Goal: Transaction & Acquisition: Purchase product/service

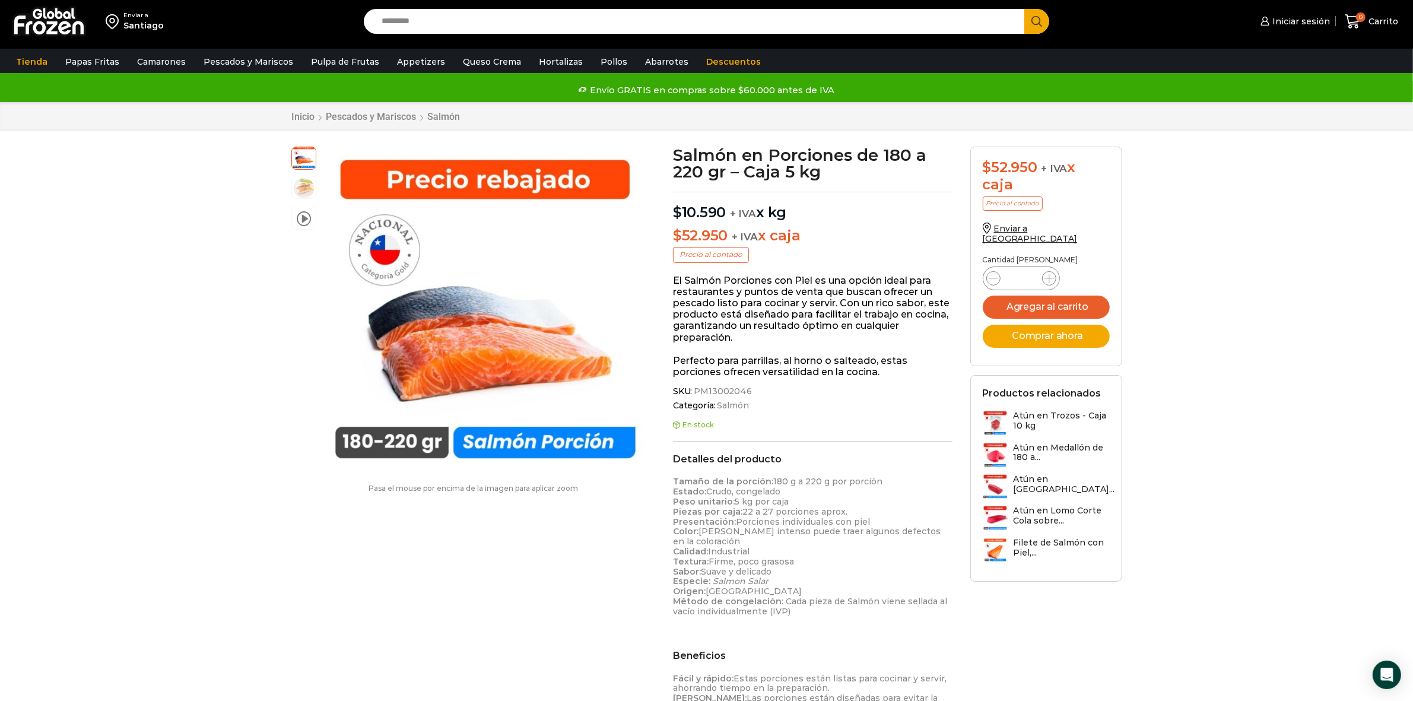
click at [472, 28] on input "Search input" at bounding box center [697, 21] width 643 height 25
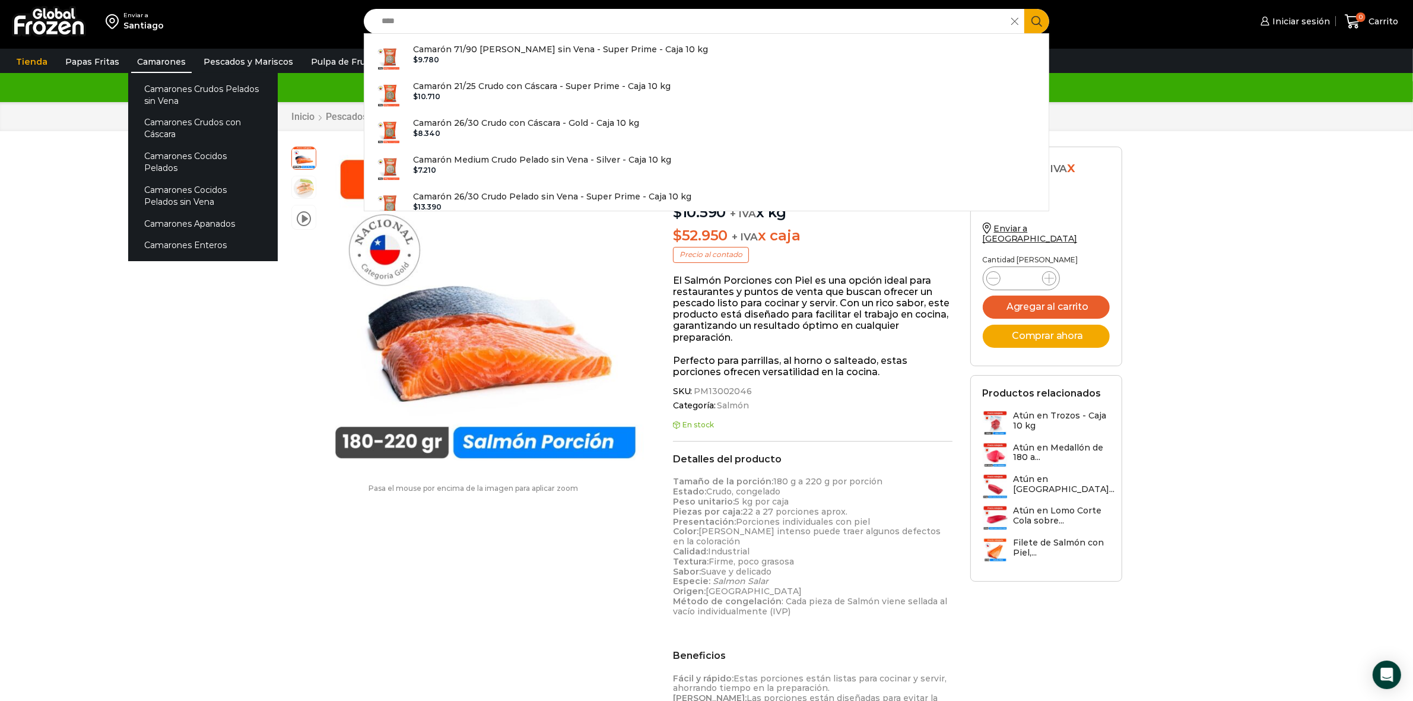
type input "****"
click at [150, 64] on link "Camarones" at bounding box center [161, 61] width 61 height 23
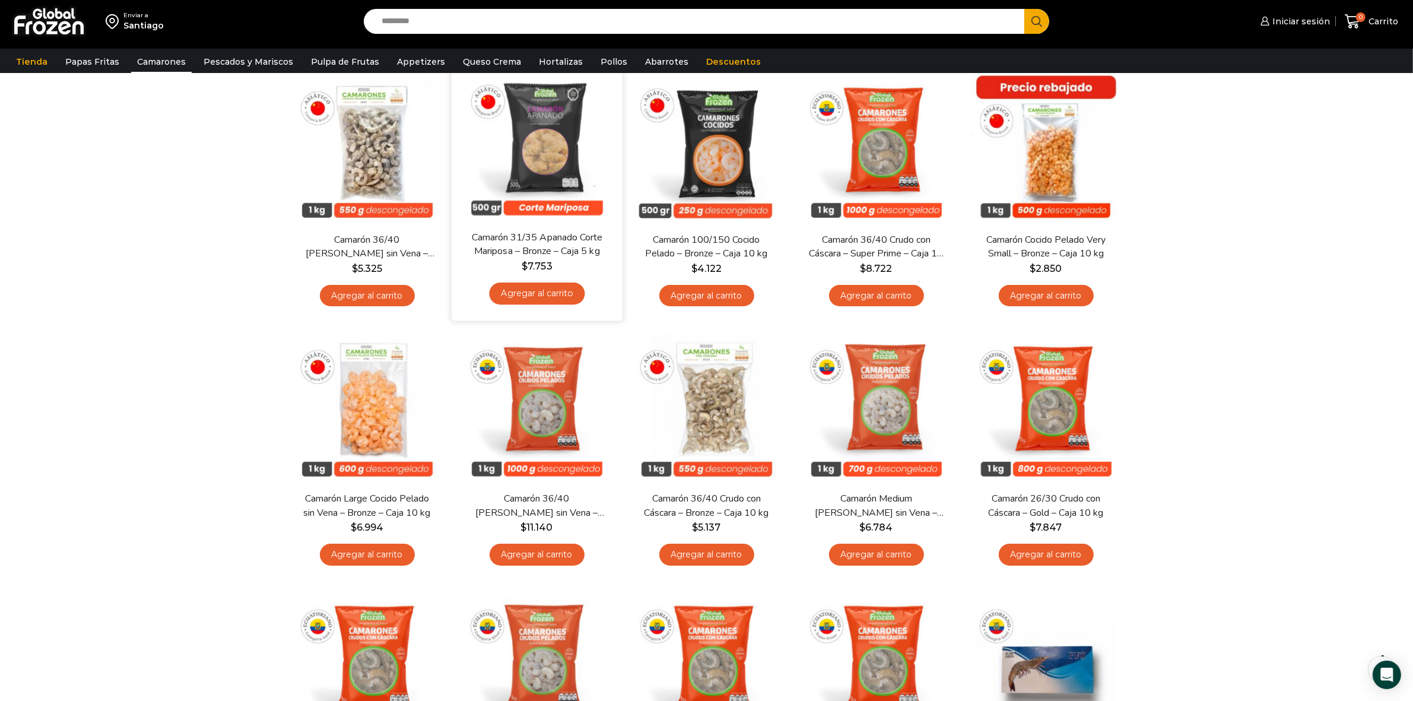
scroll to position [297, 0]
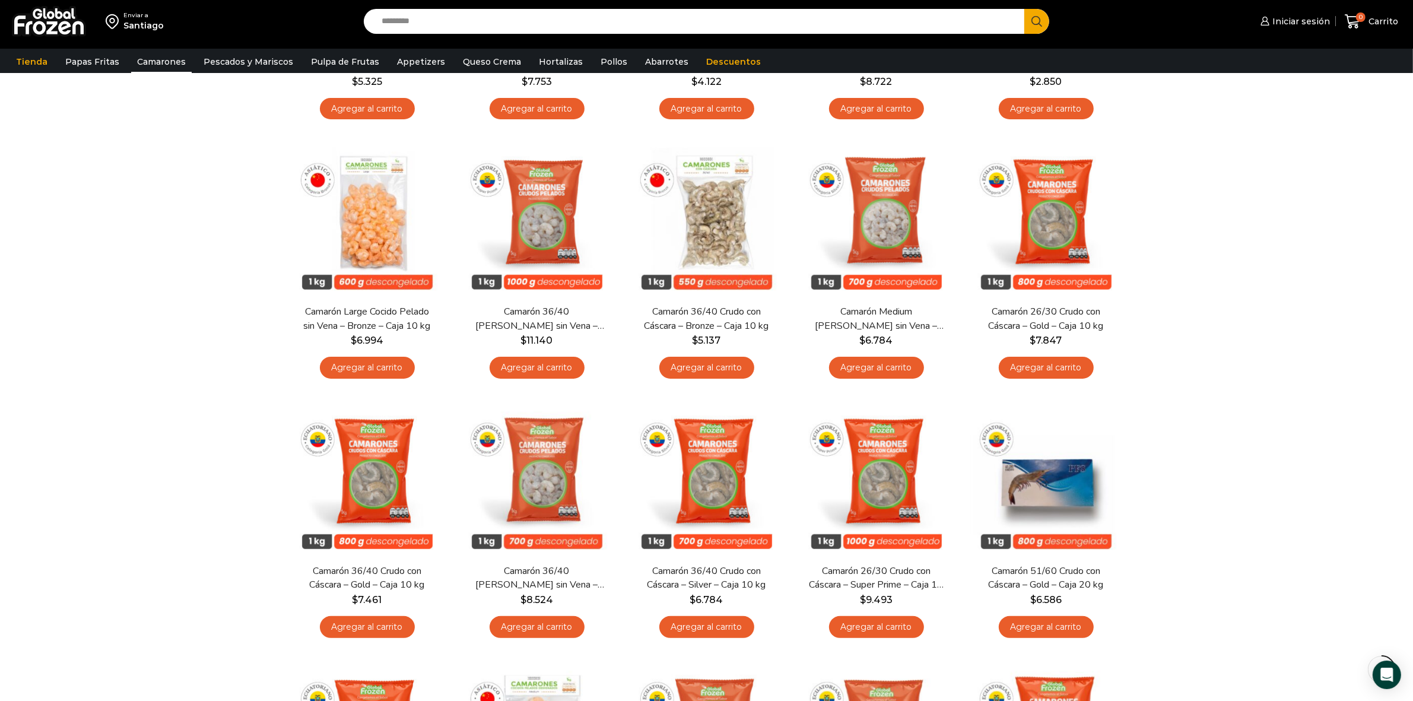
click at [414, 25] on input "Search input" at bounding box center [697, 21] width 643 height 25
type input "**********"
click at [1024, 9] on button "Search" at bounding box center [1036, 21] width 25 height 25
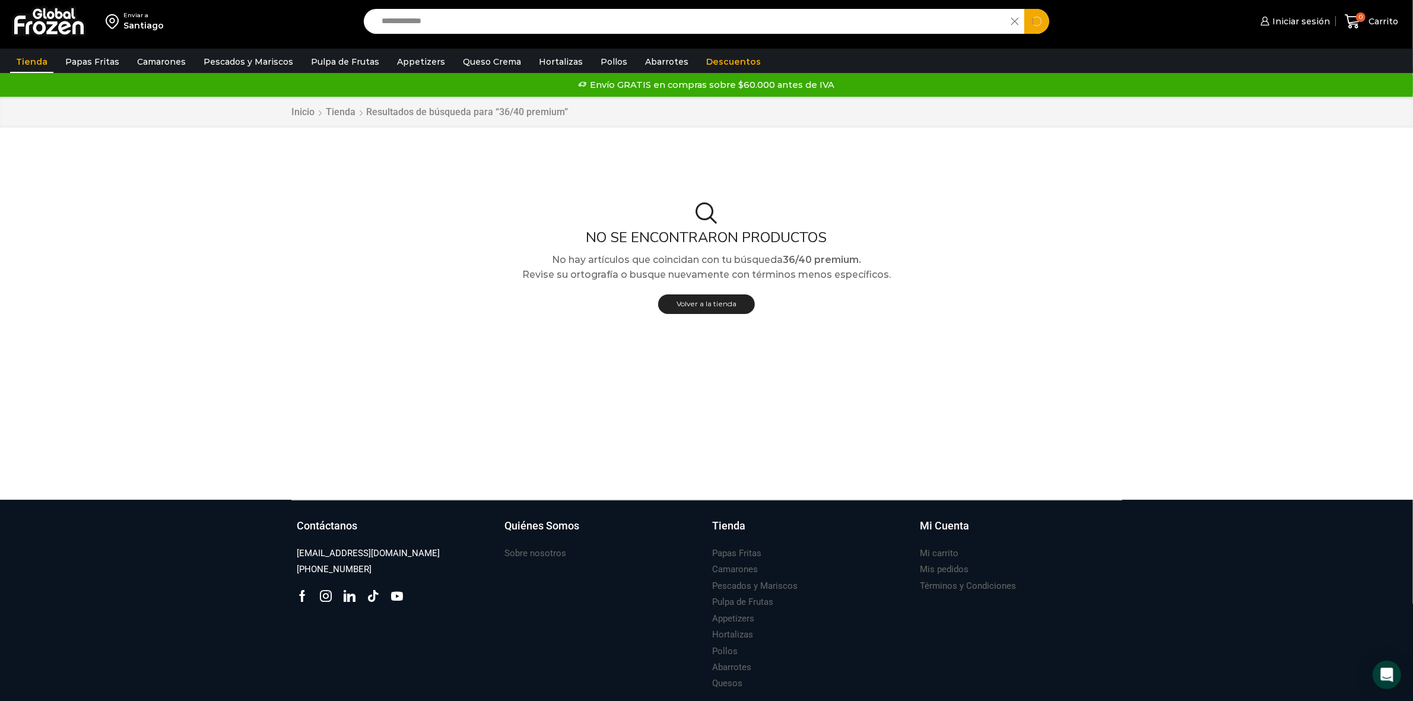
drag, startPoint x: 452, startPoint y: 27, endPoint x: 411, endPoint y: 28, distance: 41.0
click at [411, 28] on input "**********" at bounding box center [691, 21] width 630 height 25
type input "*****"
click at [1024, 9] on button "Search" at bounding box center [1036, 21] width 25 height 25
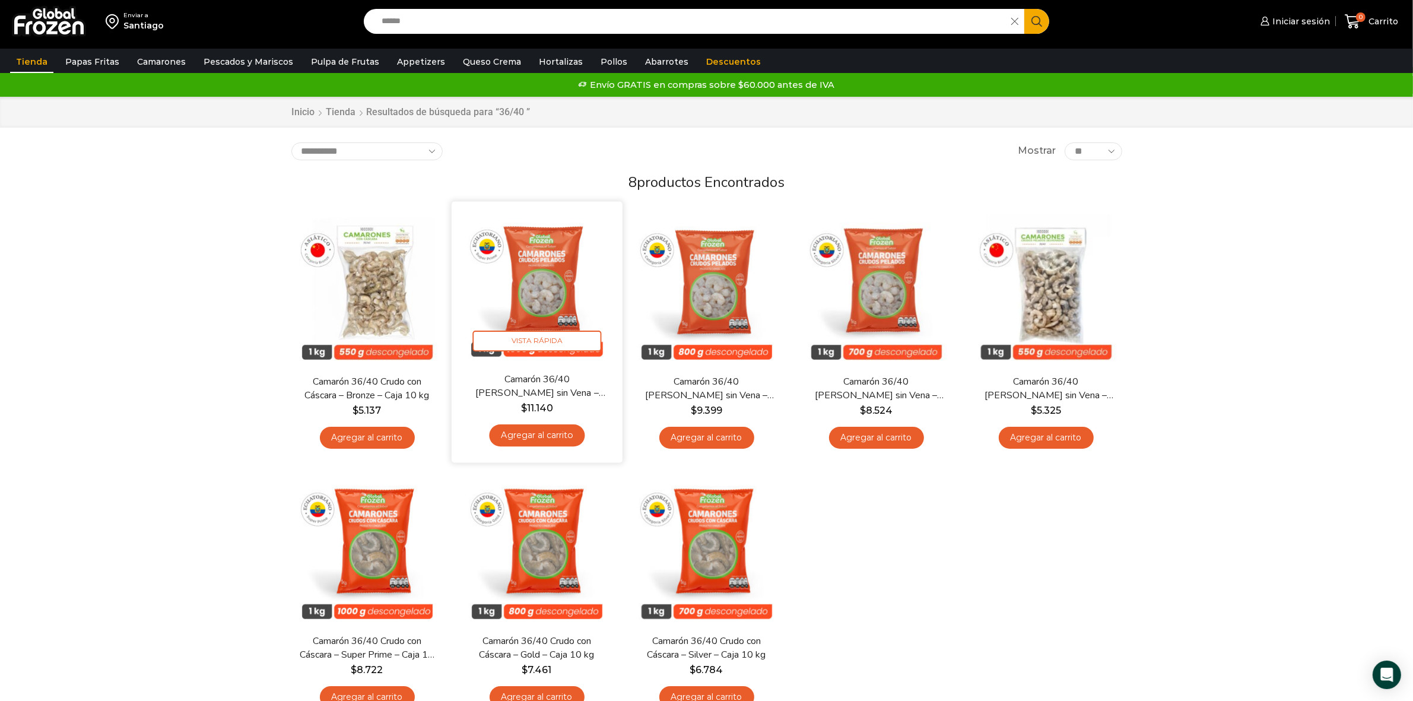
click at [550, 312] on img at bounding box center [537, 287] width 153 height 153
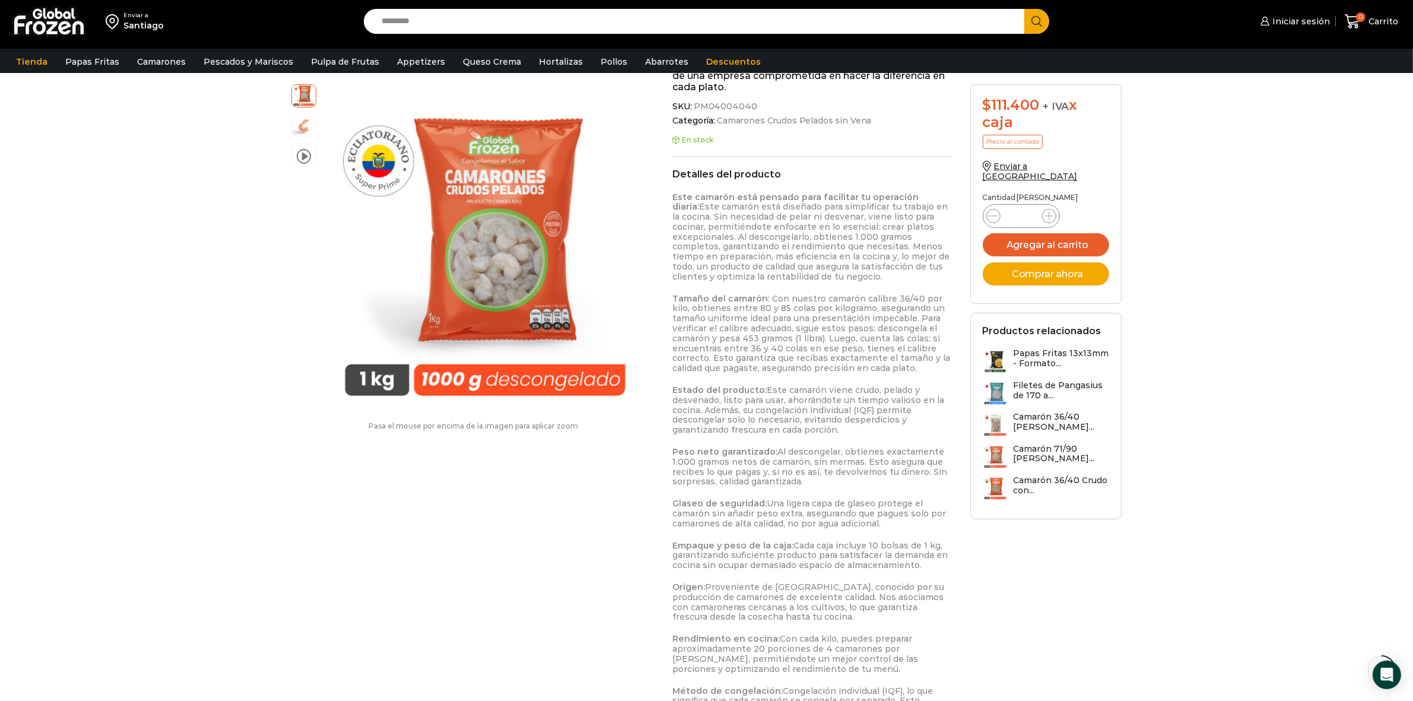
scroll to position [445, 0]
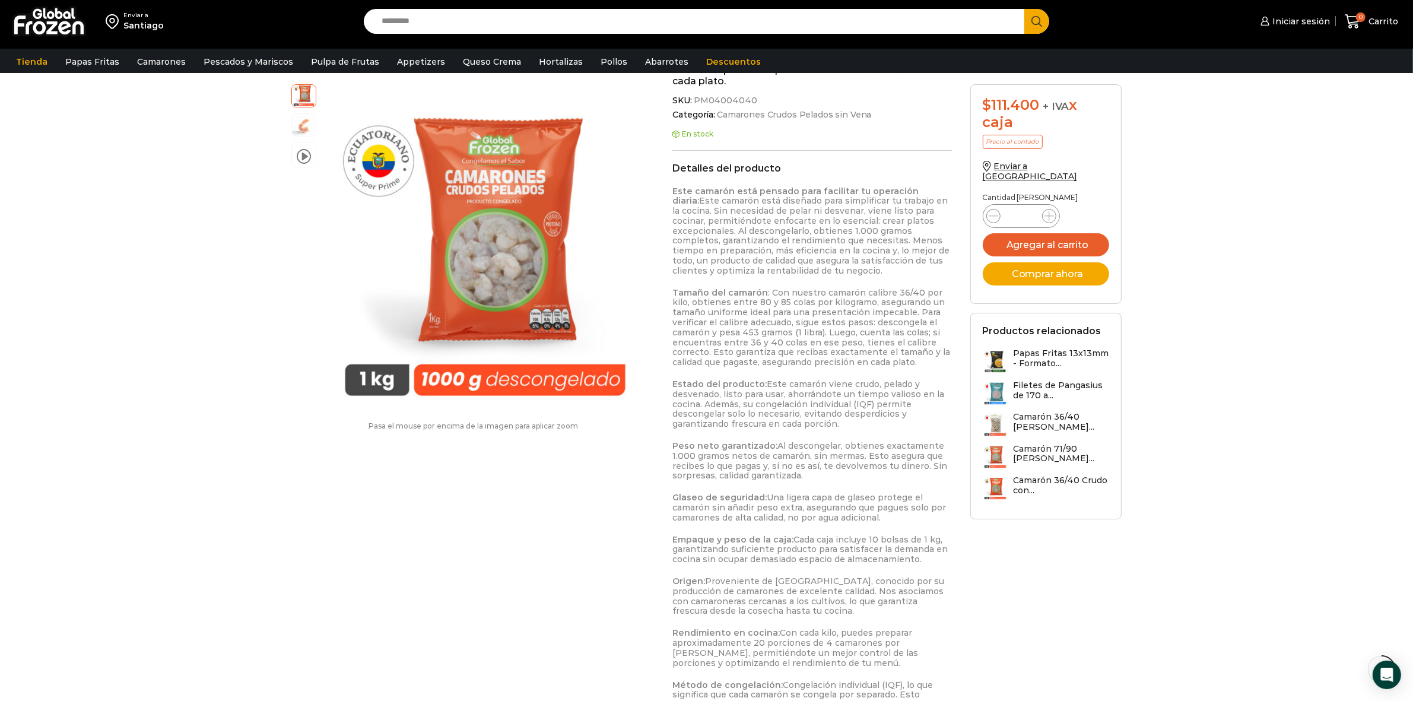
drag, startPoint x: 672, startPoint y: 497, endPoint x: 938, endPoint y: 518, distance: 266.1
click at [938, 518] on p "Glaseo de seguridad: Una ligera capa de glaseo protege el camarón sin añadir pe…" at bounding box center [812, 508] width 280 height 30
click at [940, 520] on p "Glaseo de seguridad: Una ligera capa de glaseo protege el camarón sin añadir pe…" at bounding box center [812, 508] width 280 height 30
click at [674, 291] on strong "Tamaño del camarón" at bounding box center [720, 292] width 96 height 11
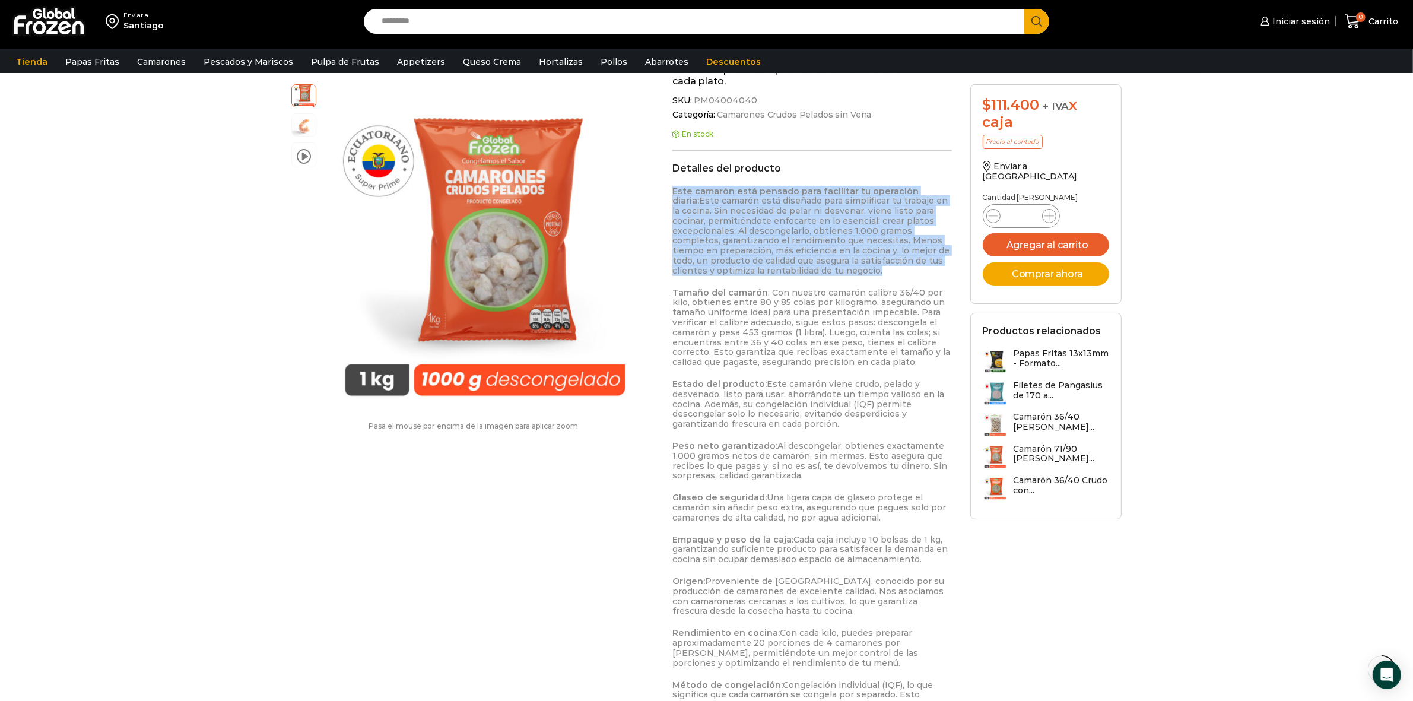
drag, startPoint x: 674, startPoint y: 191, endPoint x: 907, endPoint y: 273, distance: 246.8
click at [907, 273] on p "Este camarón está pensado para facilitar tu operación diaria: Este camarón está…" at bounding box center [812, 231] width 280 height 90
copy p "Este camarón está pensado para facilitar tu operación diaria: Este camarón está…"
drag, startPoint x: 808, startPoint y: 480, endPoint x: 672, endPoint y: 441, distance: 141.3
click at [672, 441] on p "Peso neto garantizado: Al descongelar, obtienes exactamente 1.000 gramos netos …" at bounding box center [812, 461] width 280 height 40
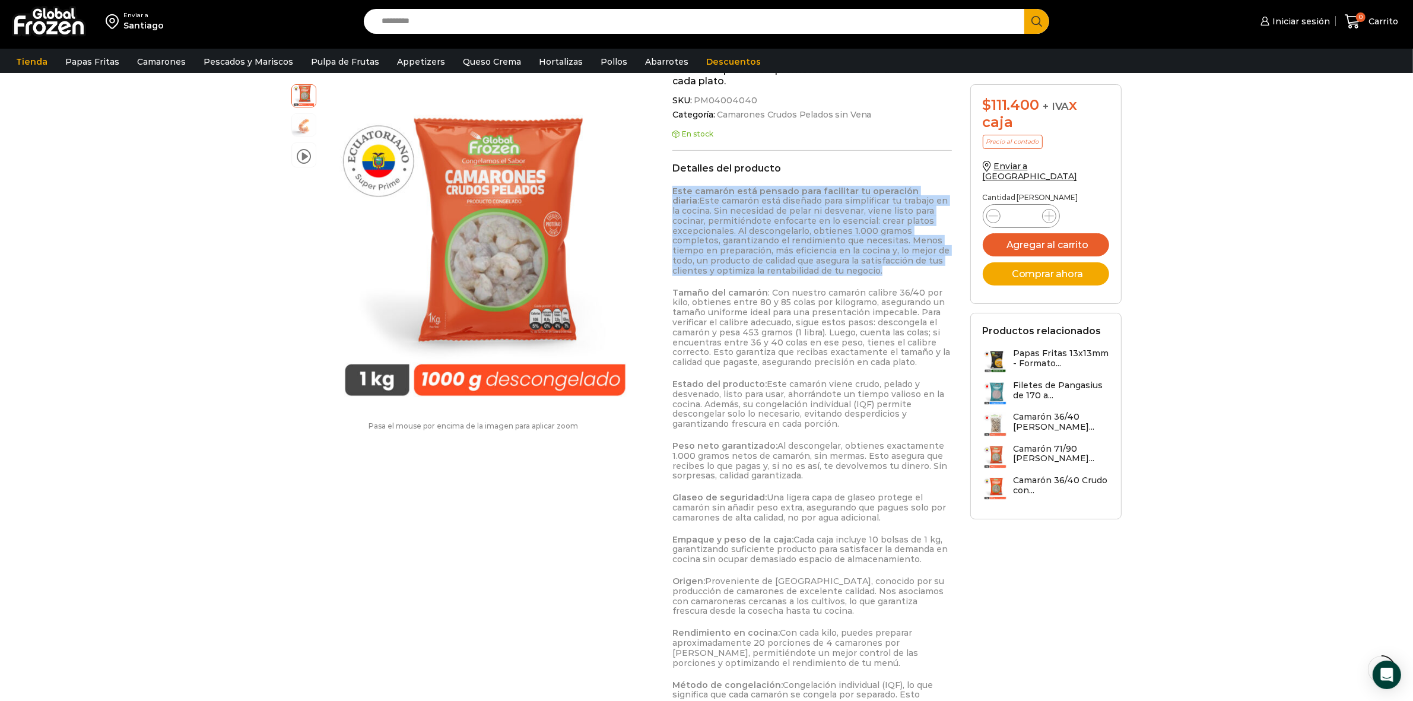
copy p "Peso neto garantizado: Al descongelar, obtienes exactamente 1.000 gramos netos …"
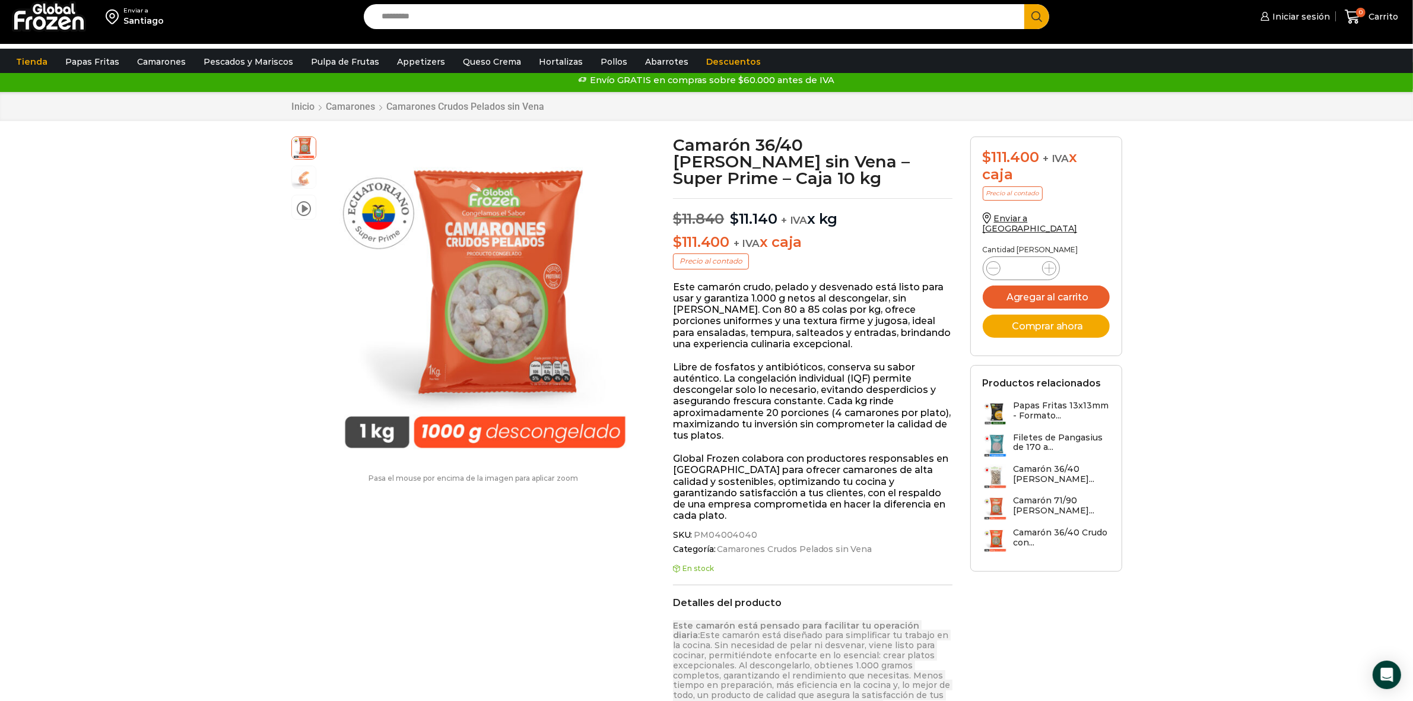
scroll to position [0, 0]
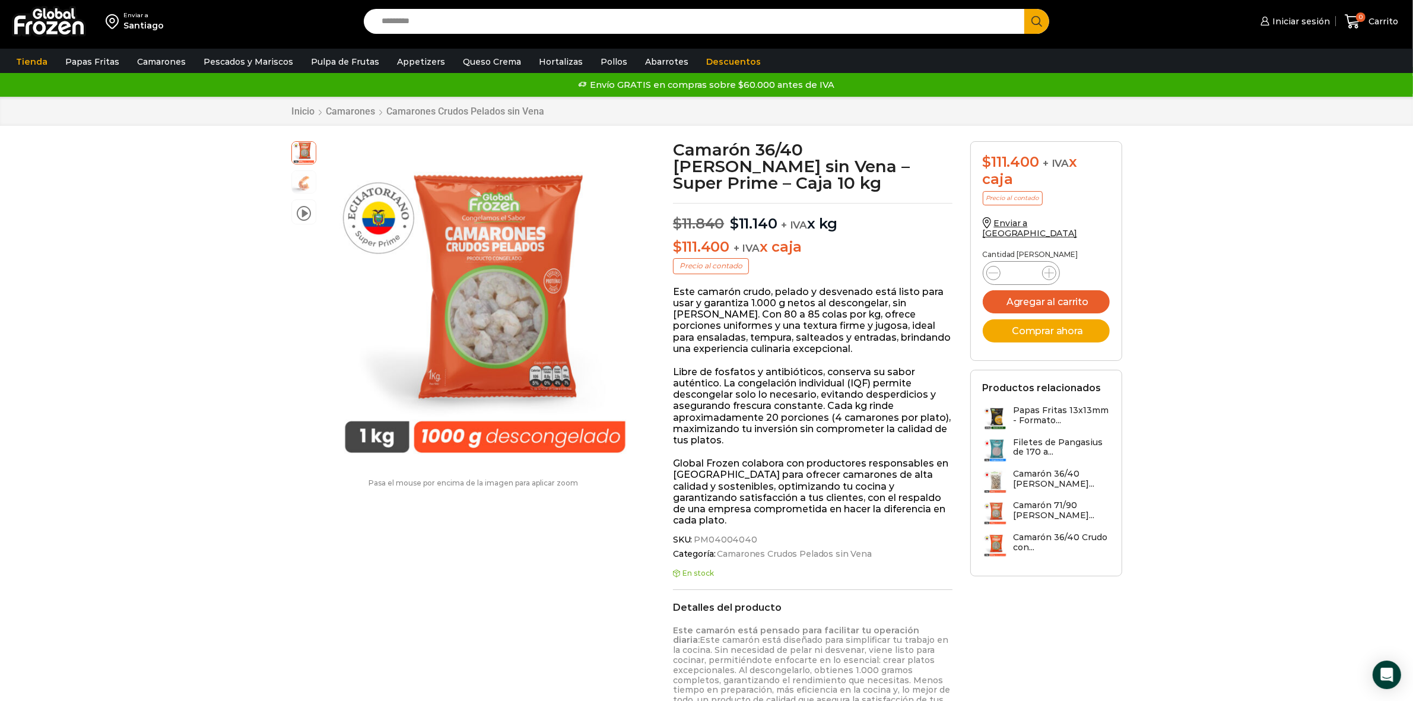
click at [414, 22] on input "Search input" at bounding box center [697, 21] width 643 height 25
type input "*****"
click at [1024, 9] on button "Search" at bounding box center [1036, 21] width 25 height 25
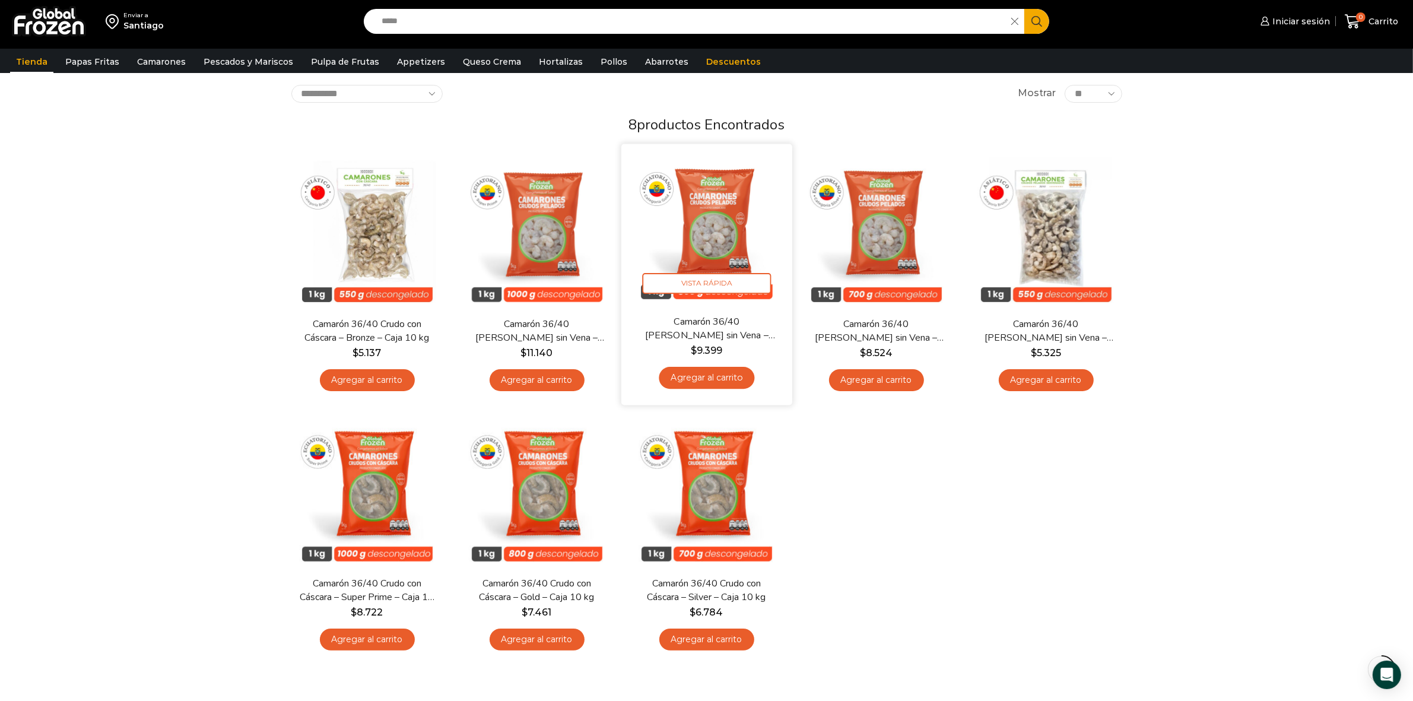
scroll to position [148, 0]
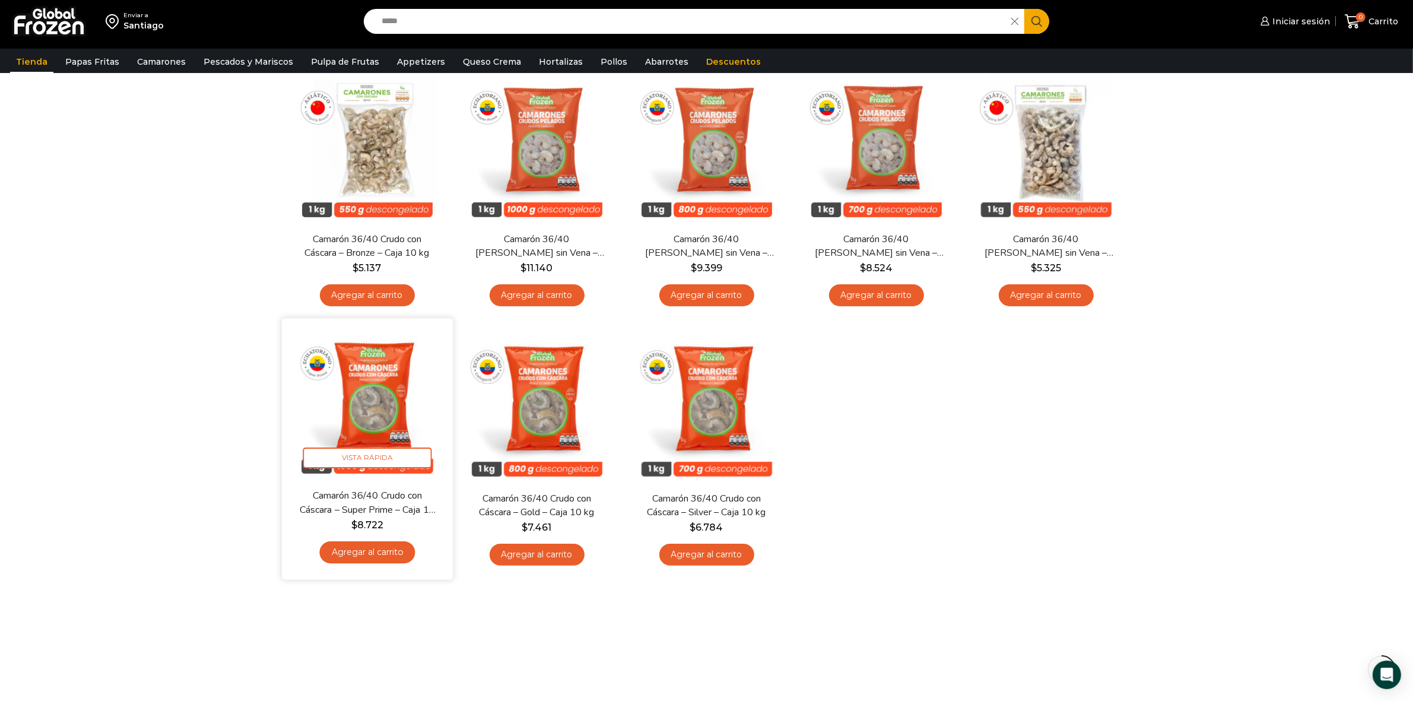
click at [357, 413] on img at bounding box center [367, 403] width 153 height 153
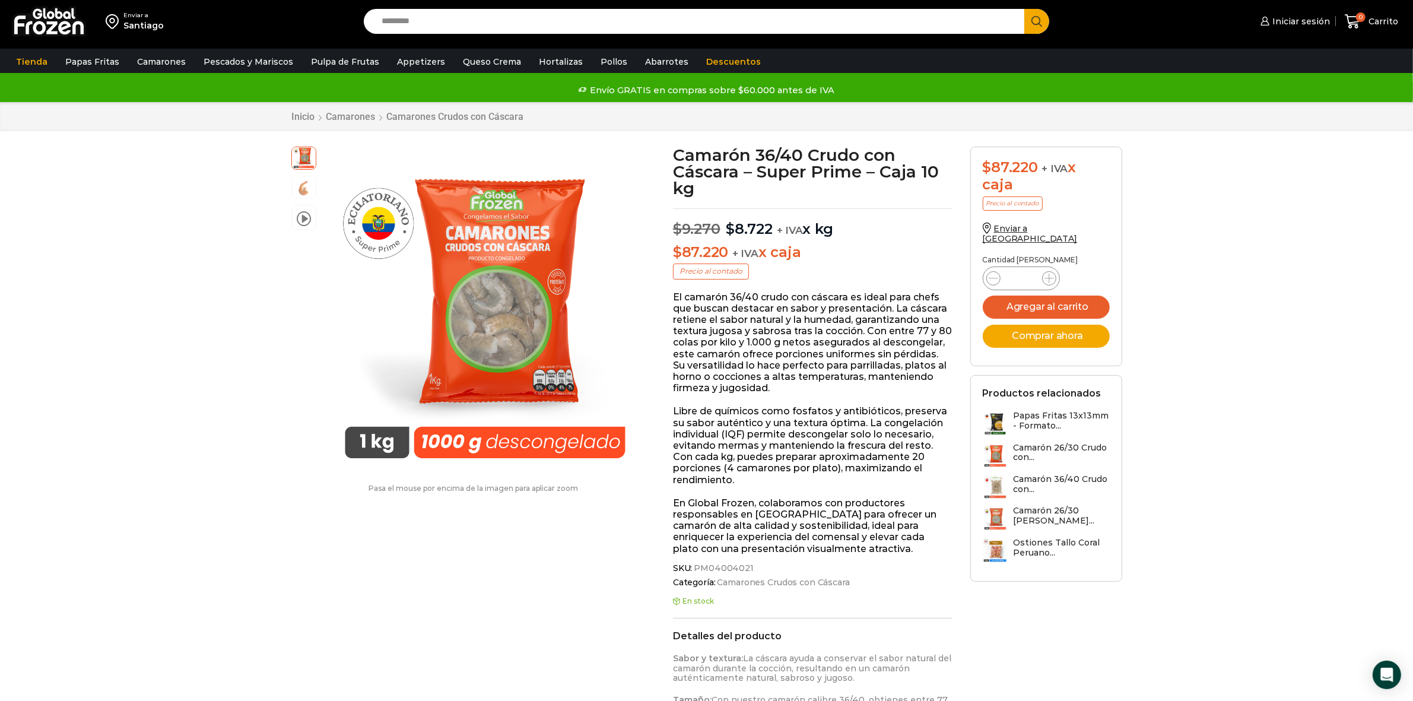
click at [444, 3] on div "Enviar a Santiago Search input Search Iniciar sesión *" at bounding box center [706, 21] width 1407 height 43
click at [431, 19] on input "Search input" at bounding box center [697, 21] width 643 height 25
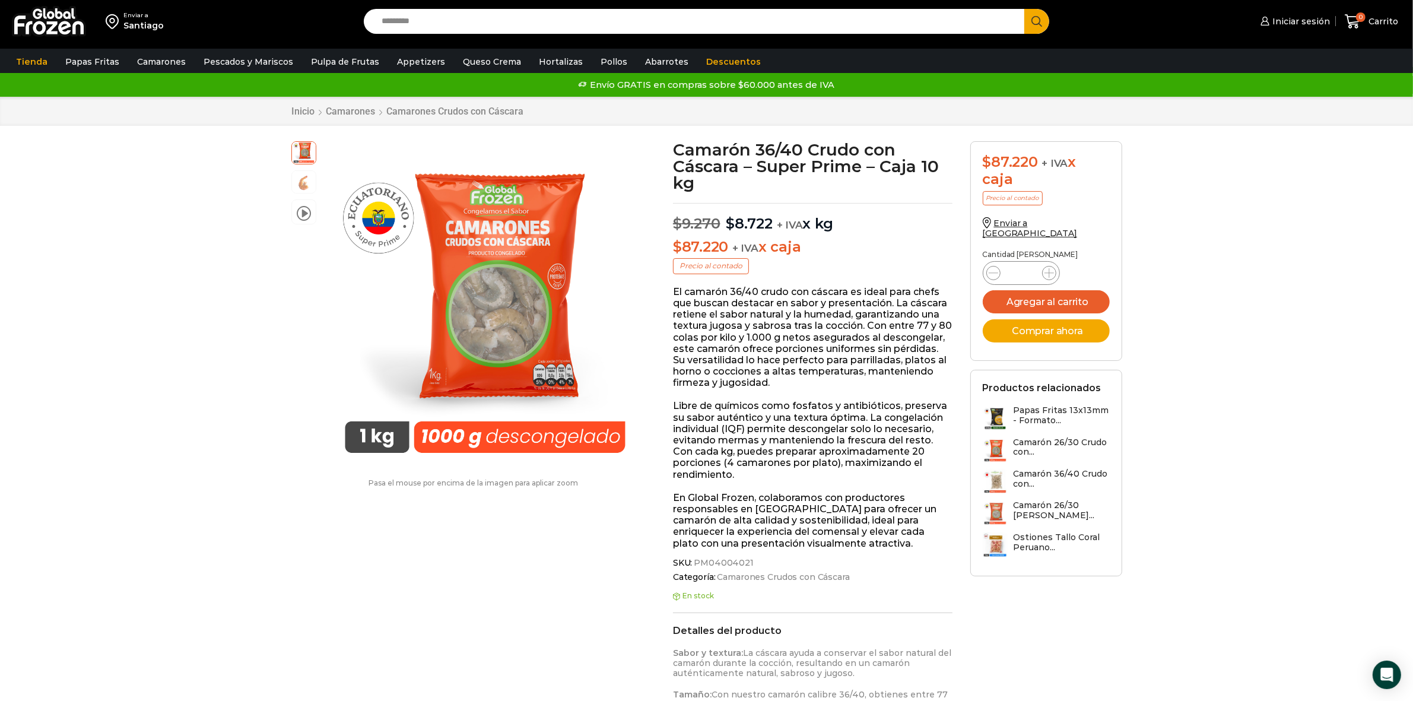
click at [393, 21] on input "Search input" at bounding box center [697, 21] width 643 height 25
type input "*****"
click at [1024, 9] on button "Search" at bounding box center [1036, 21] width 25 height 25
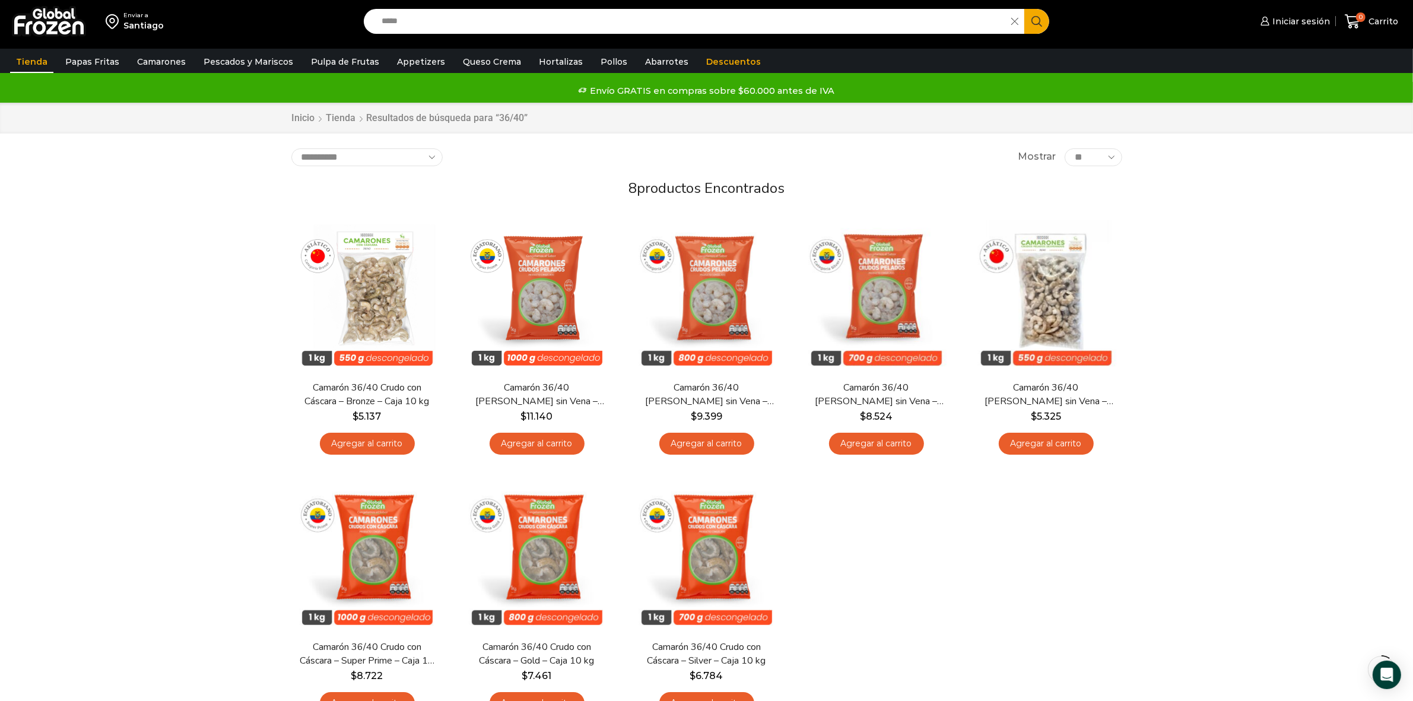
scroll to position [74, 0]
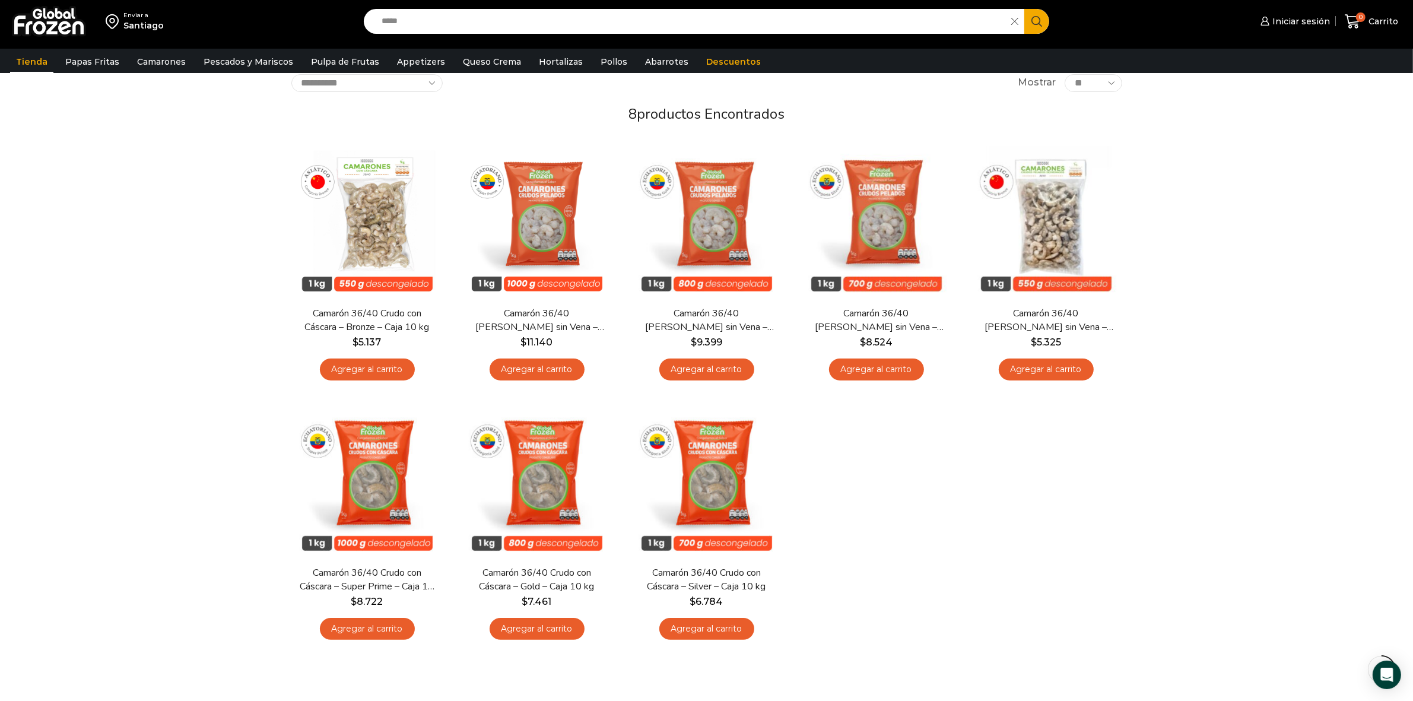
click at [1318, 504] on div "Enviar a [GEOGRAPHIC_DATA] Search input ***** Search Iniciar sesión *" at bounding box center [706, 354] width 1413 height 856
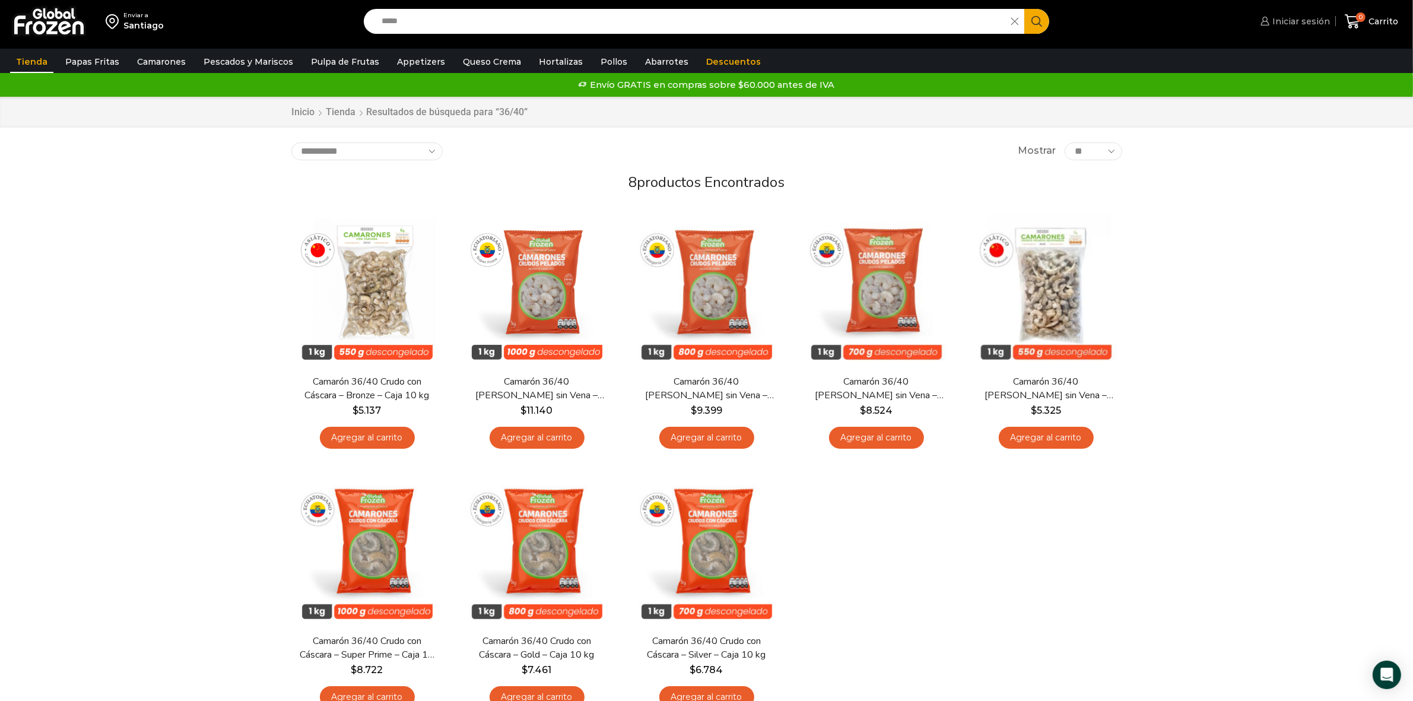
click at [1310, 28] on link "Iniciar sesión" at bounding box center [1294, 21] width 72 height 24
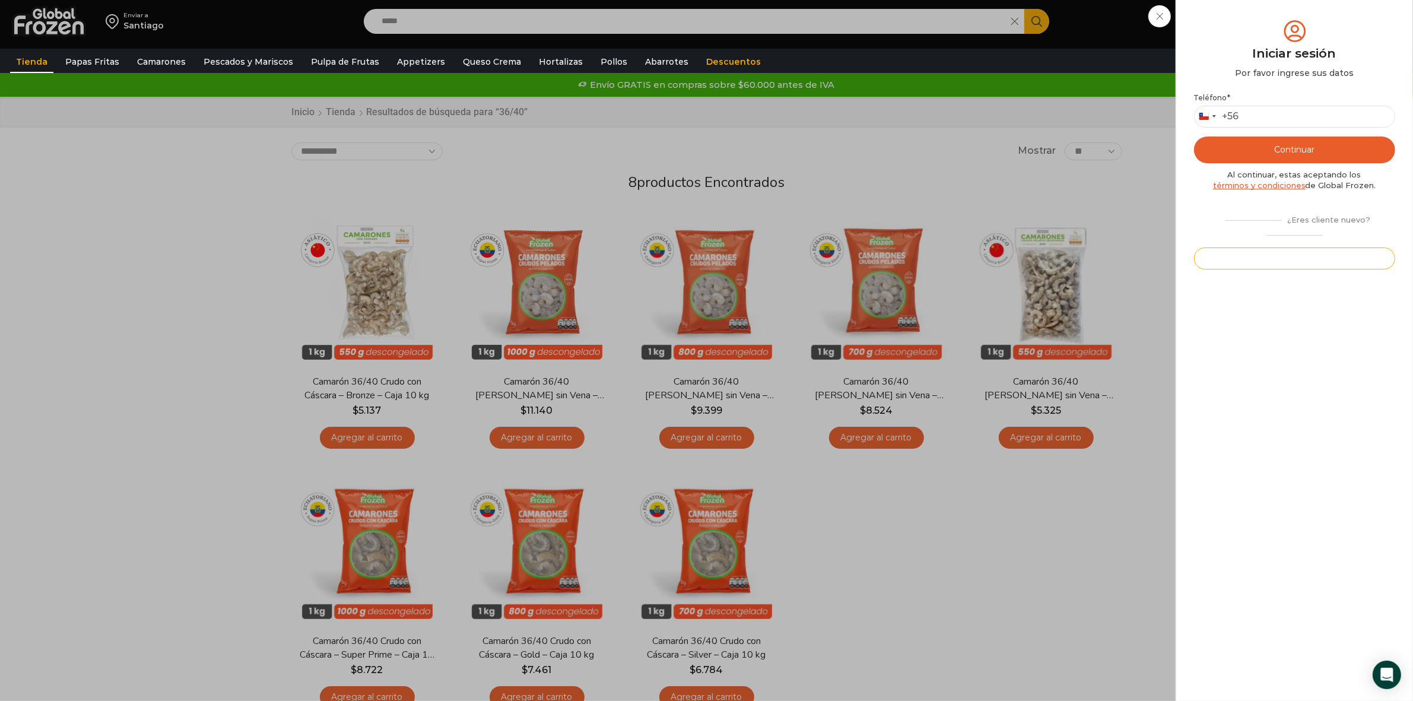
click at [1271, 254] on button "Registrarse" at bounding box center [1294, 258] width 201 height 22
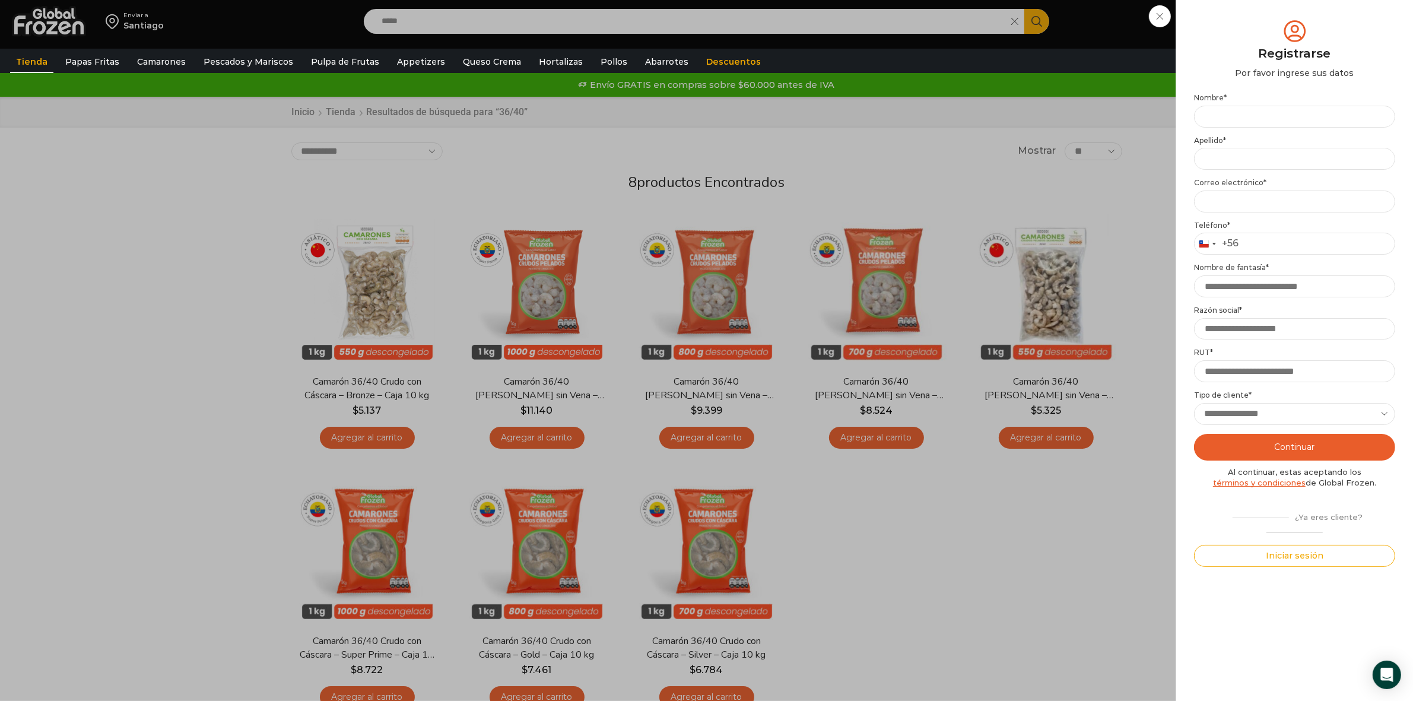
click at [1258, 22] on div "Iniciar sesión Mi cuenta Login Register Iniciar sesión Por favor ingrese sus da…" at bounding box center [1294, 21] width 72 height 24
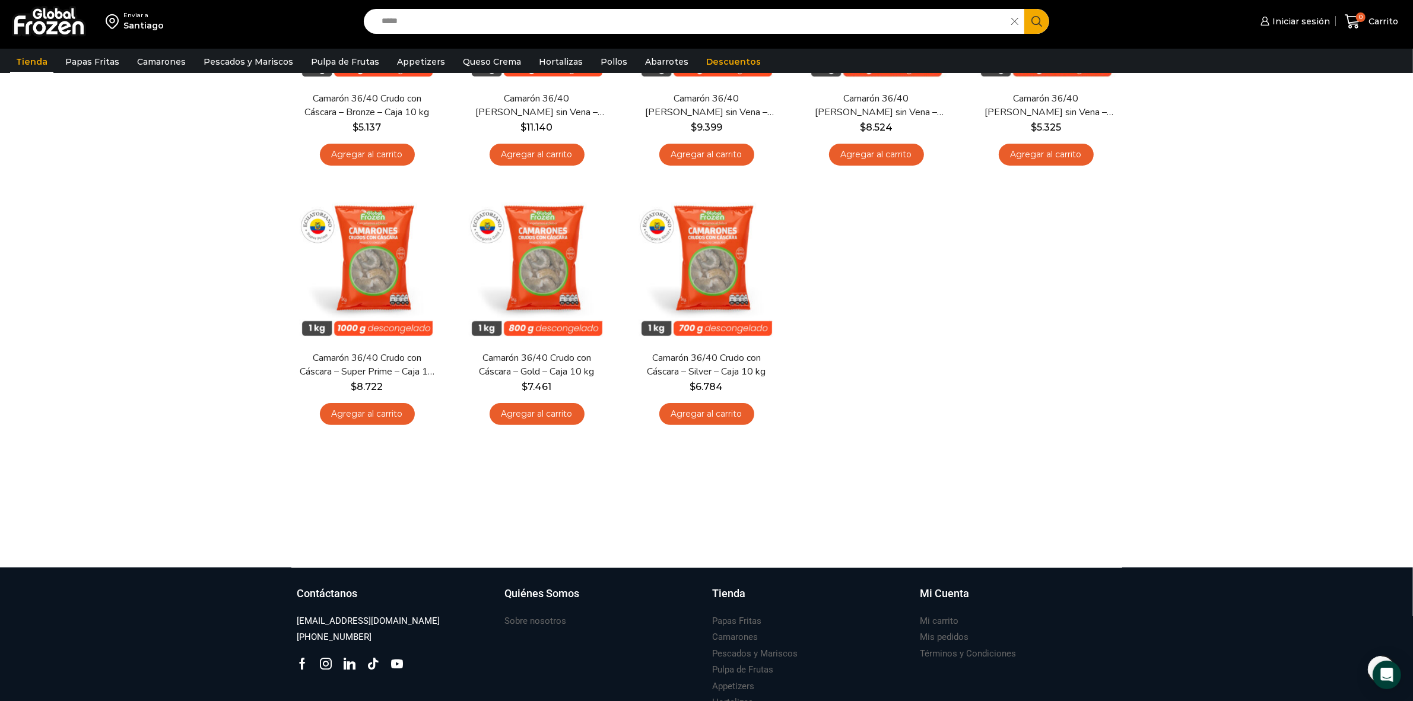
scroll to position [297, 0]
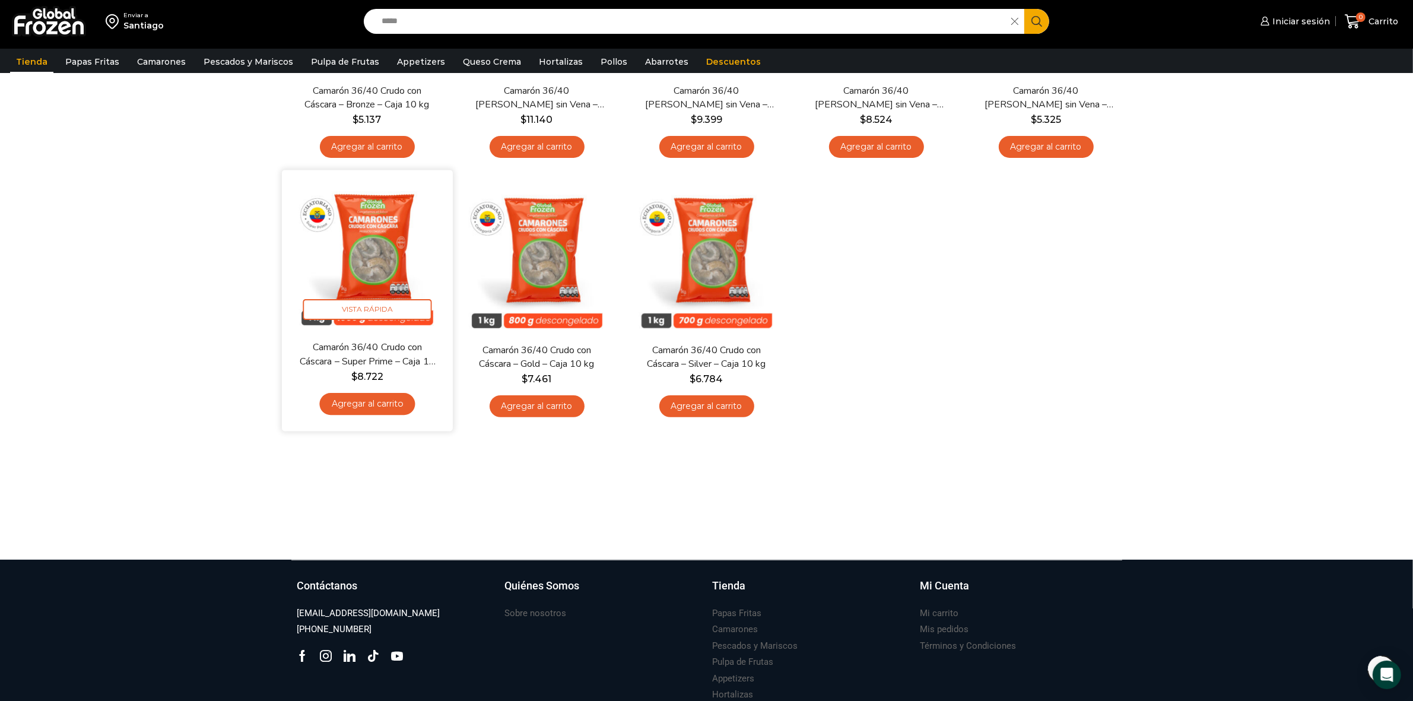
click at [372, 274] on img at bounding box center [367, 255] width 153 height 153
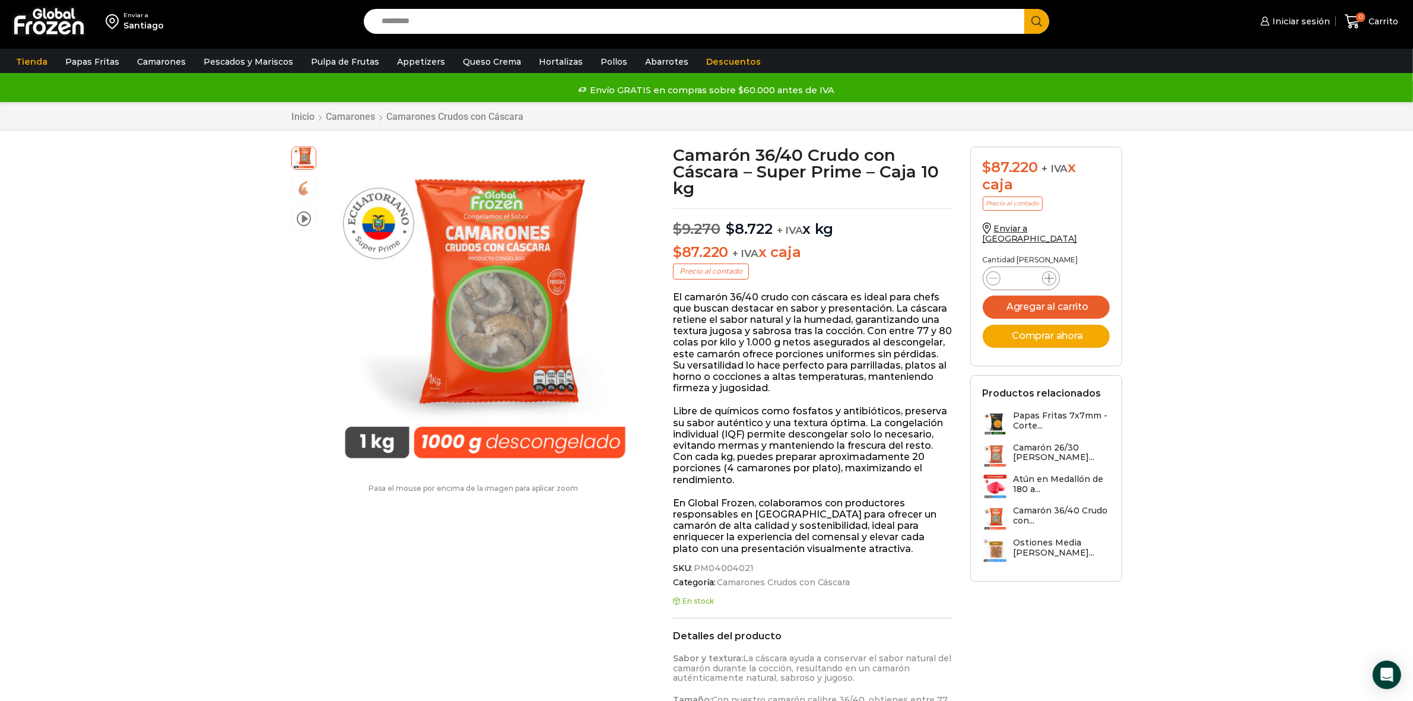
click at [1049, 274] on icon at bounding box center [1049, 278] width 9 height 9
type input "*"
click at [1042, 299] on button "Agregar al carrito" at bounding box center [1046, 307] width 127 height 23
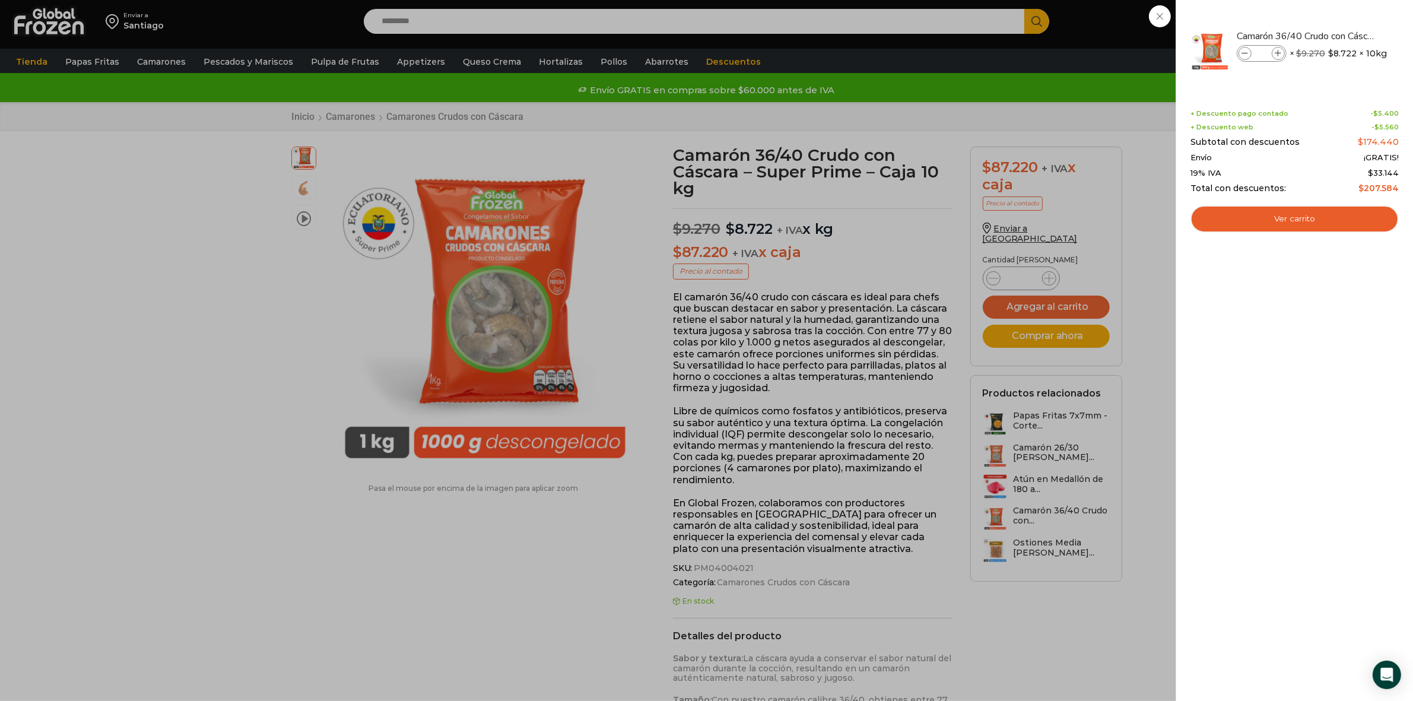
click at [1342, 36] on div "2 Carrito 2 2 Shopping Cart *" at bounding box center [1371, 22] width 59 height 28
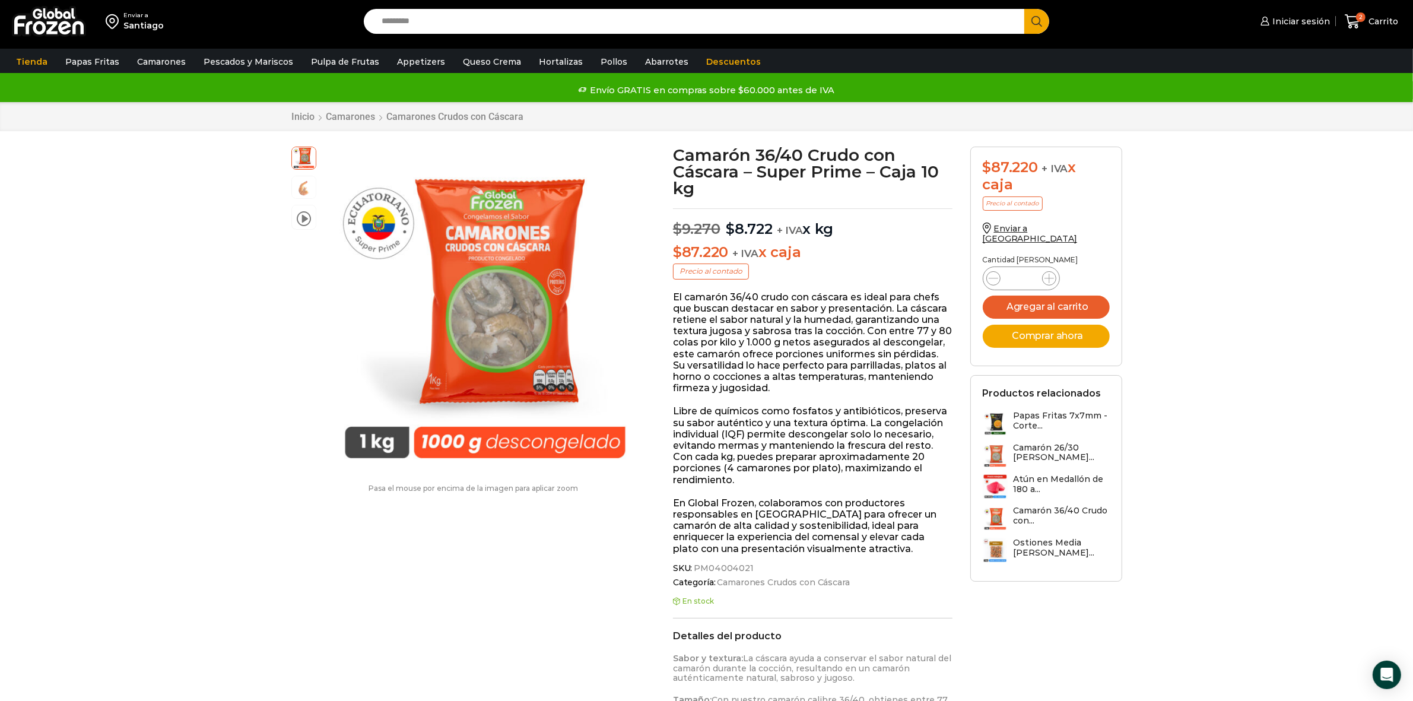
click at [557, 21] on input "Search input" at bounding box center [697, 21] width 643 height 25
type input "*"
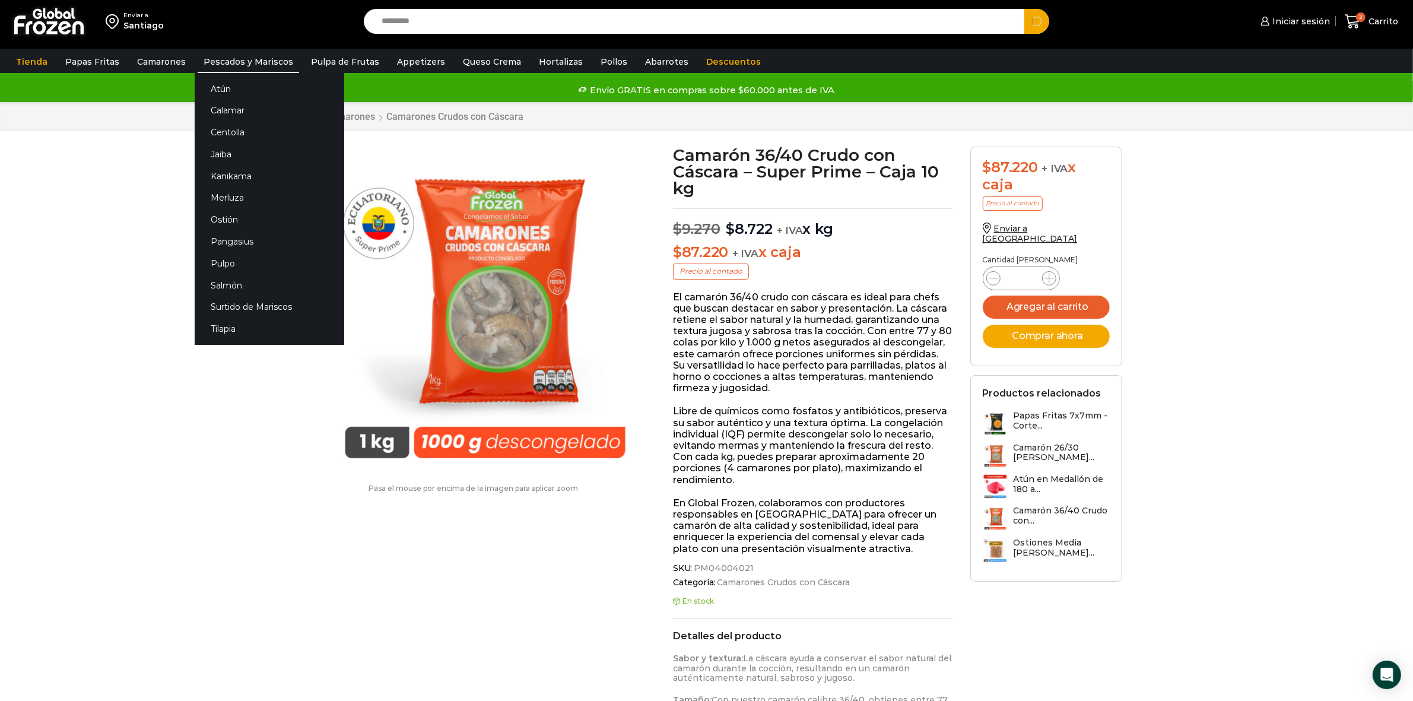
click at [262, 61] on link "Pescados y Mariscos" at bounding box center [248, 61] width 101 height 23
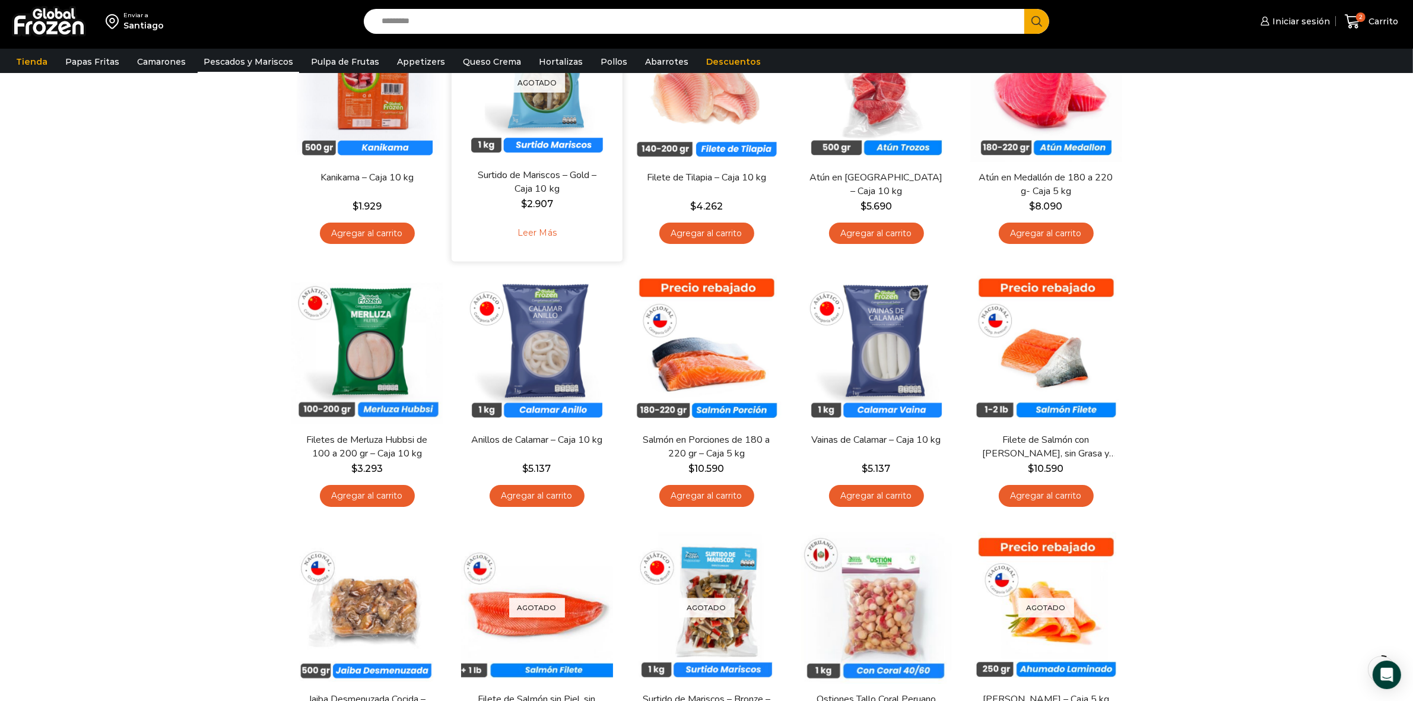
scroll to position [223, 0]
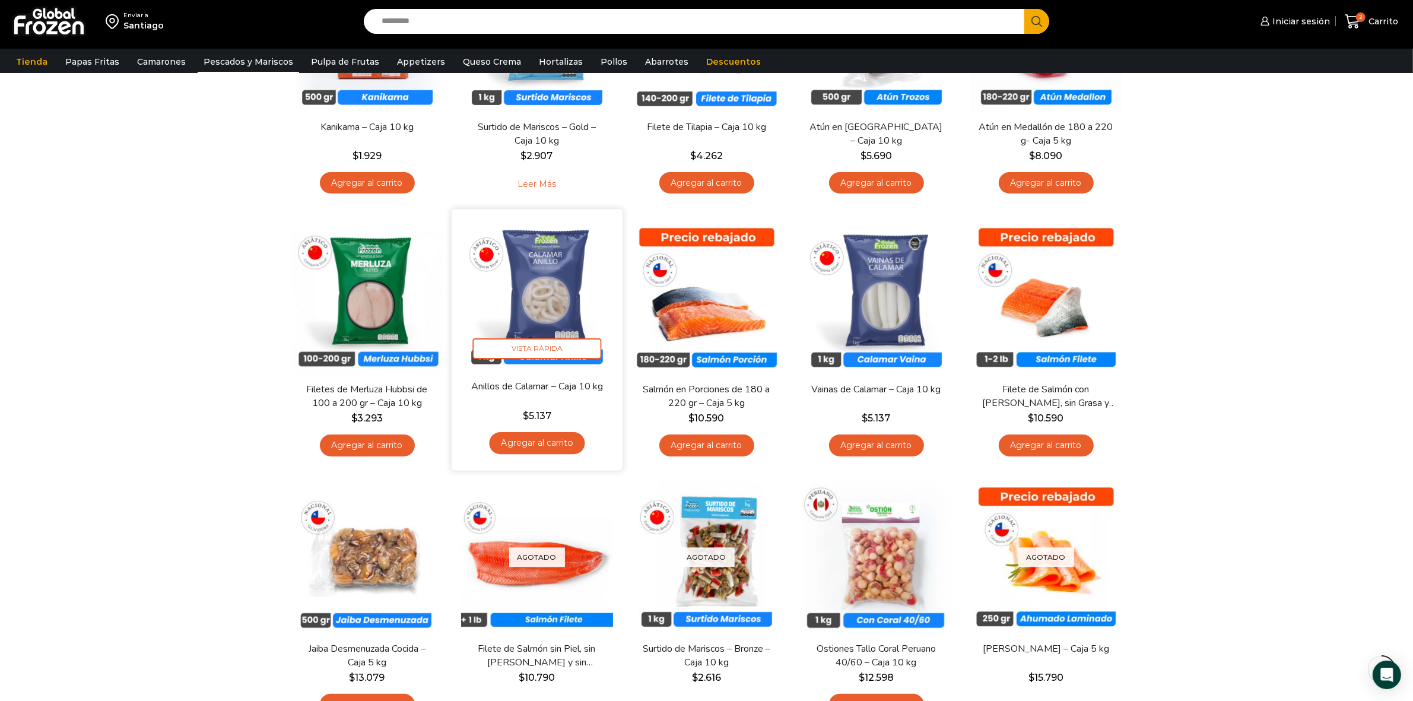
click at [545, 312] on img at bounding box center [537, 294] width 153 height 153
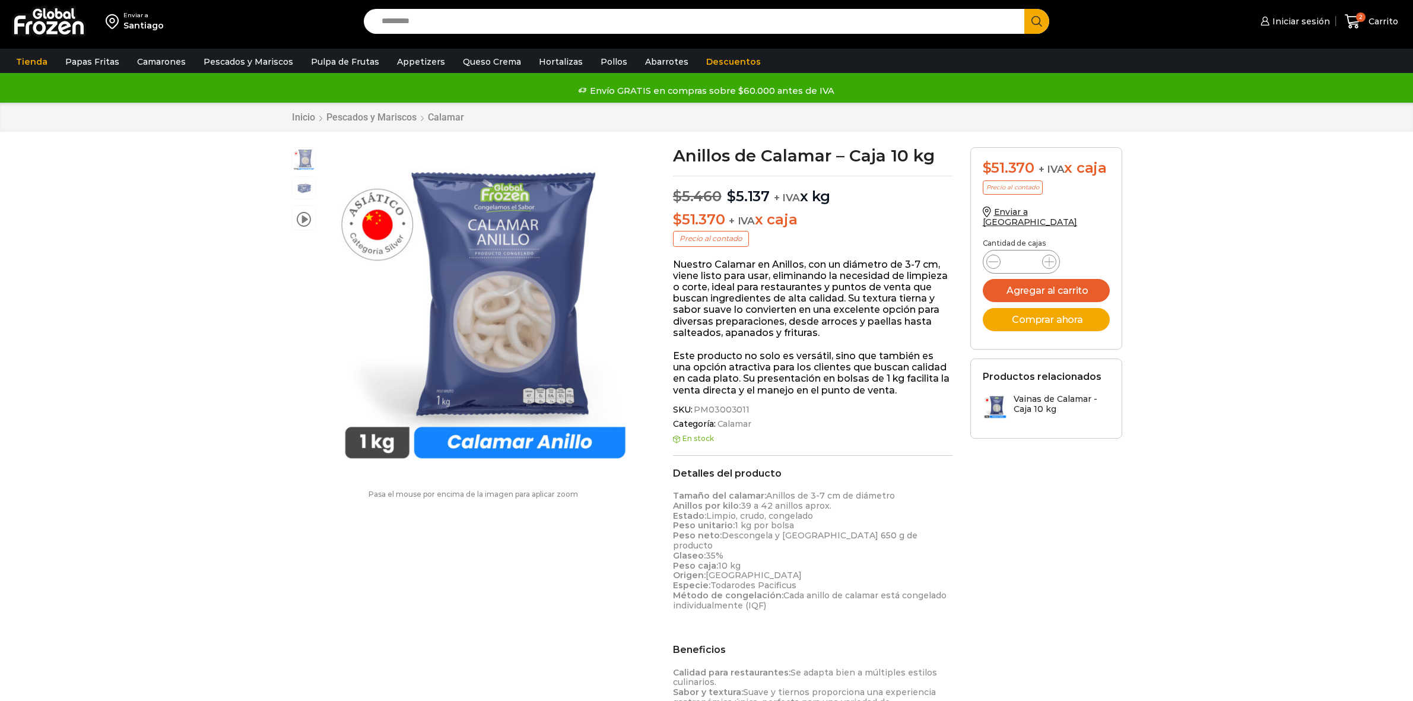
scroll to position [1, 0]
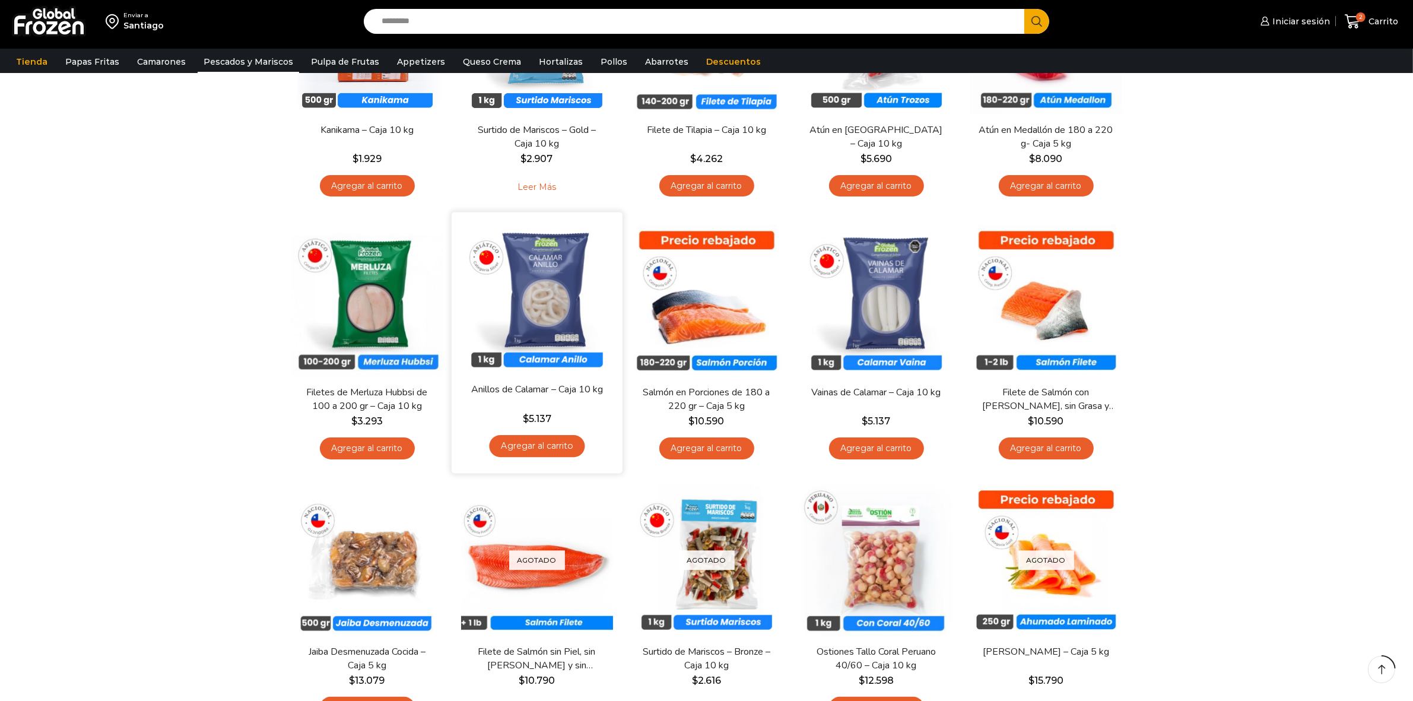
scroll to position [223, 0]
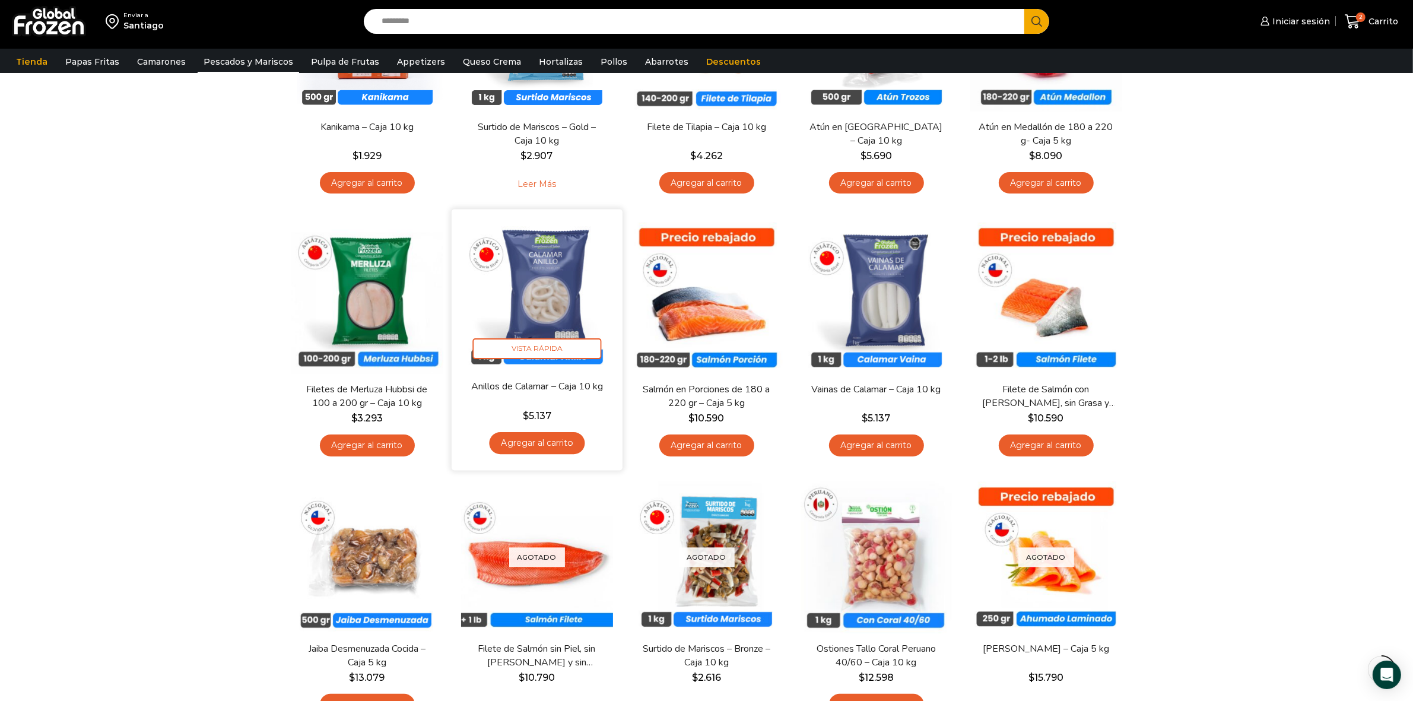
click at [527, 444] on link "Agregar al carrito" at bounding box center [537, 443] width 96 height 22
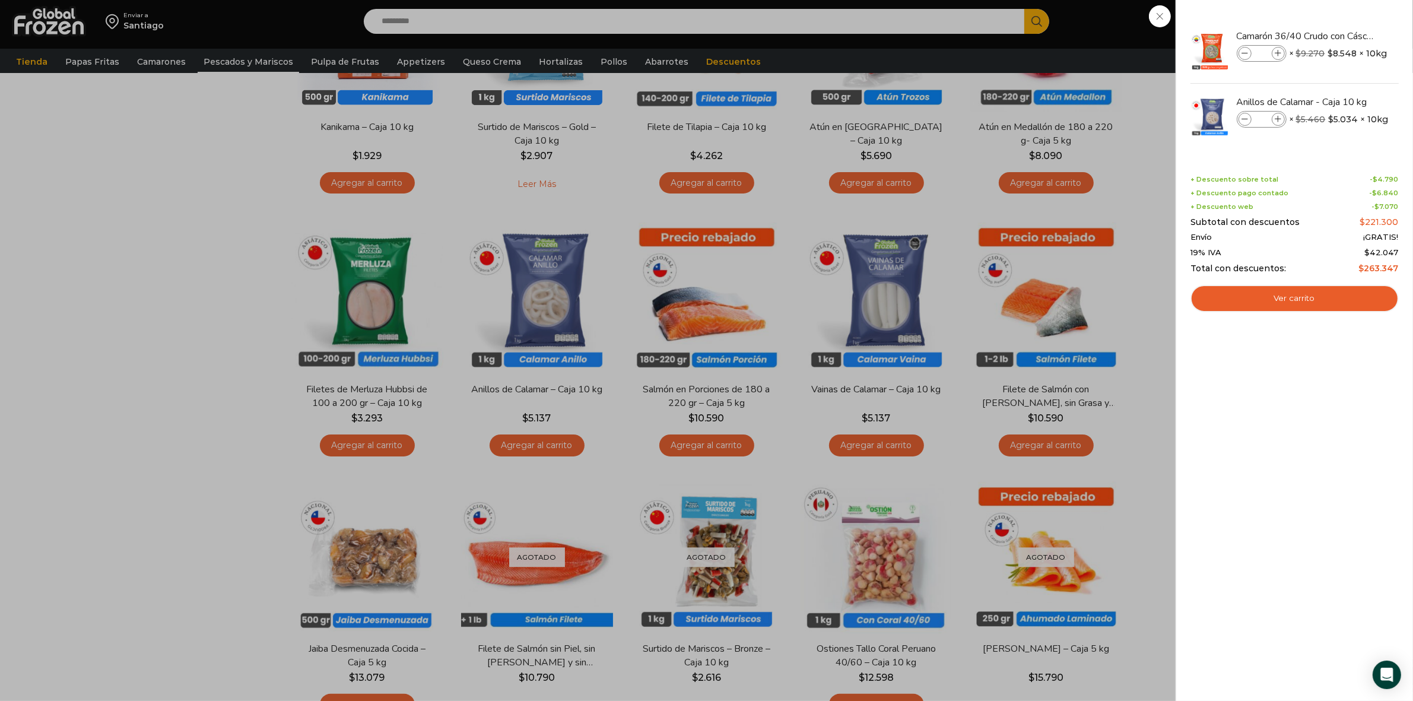
click at [1342, 36] on div "3 Carrito 3 3 Shopping Cart *" at bounding box center [1371, 22] width 59 height 28
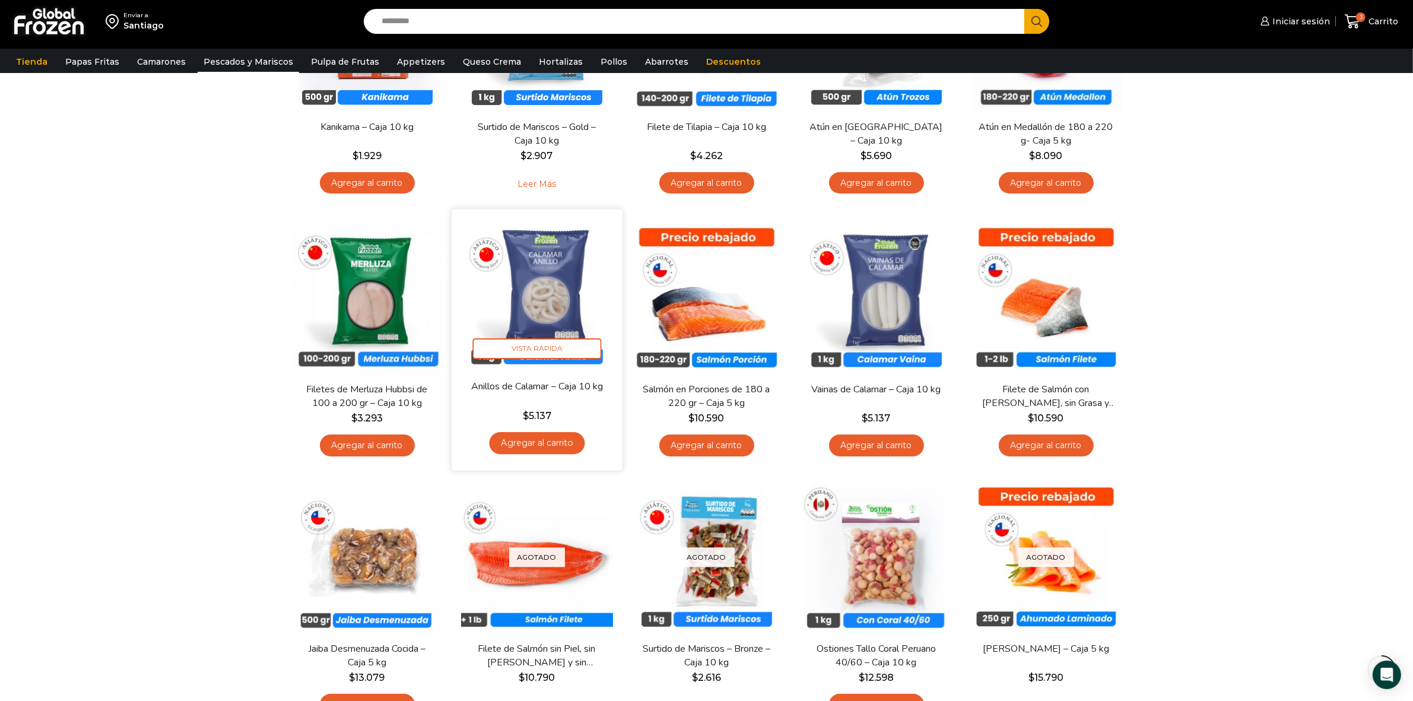
click at [532, 296] on img at bounding box center [537, 294] width 153 height 153
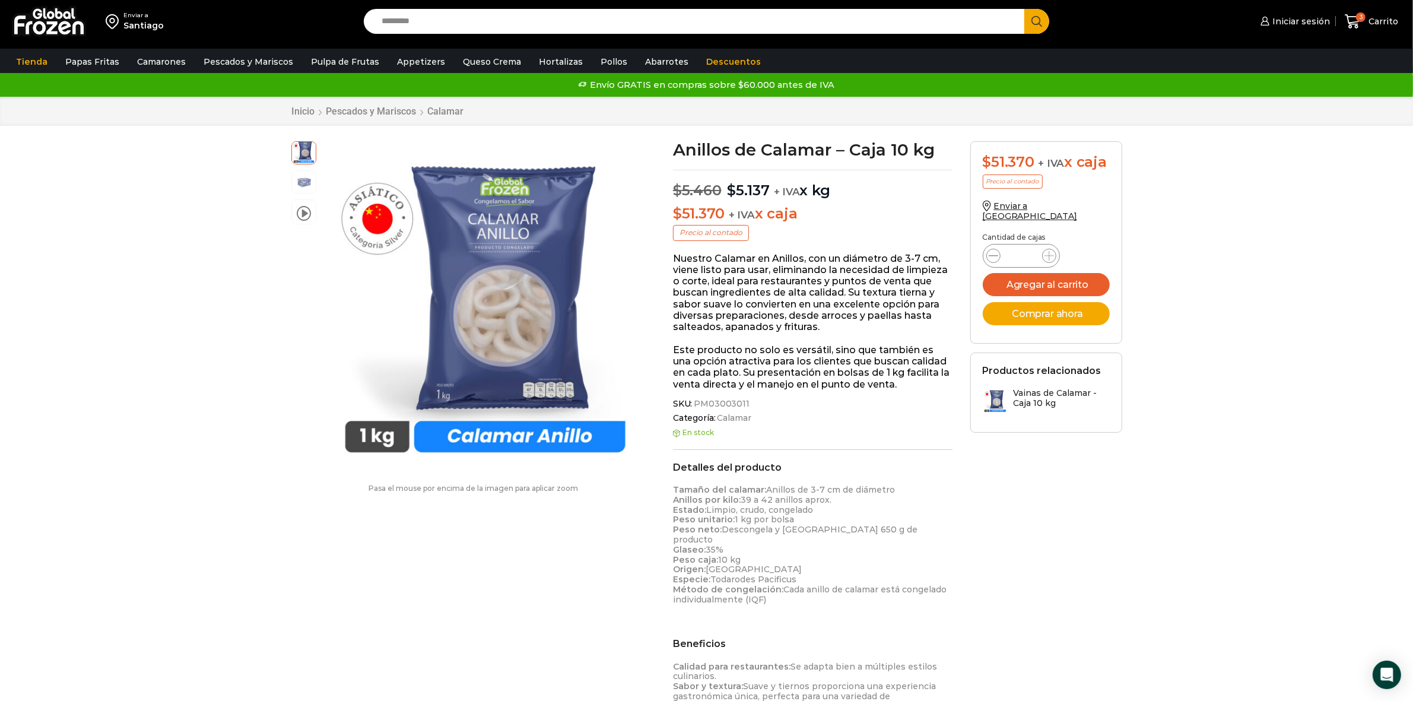
click at [995, 251] on icon at bounding box center [993, 255] width 9 height 9
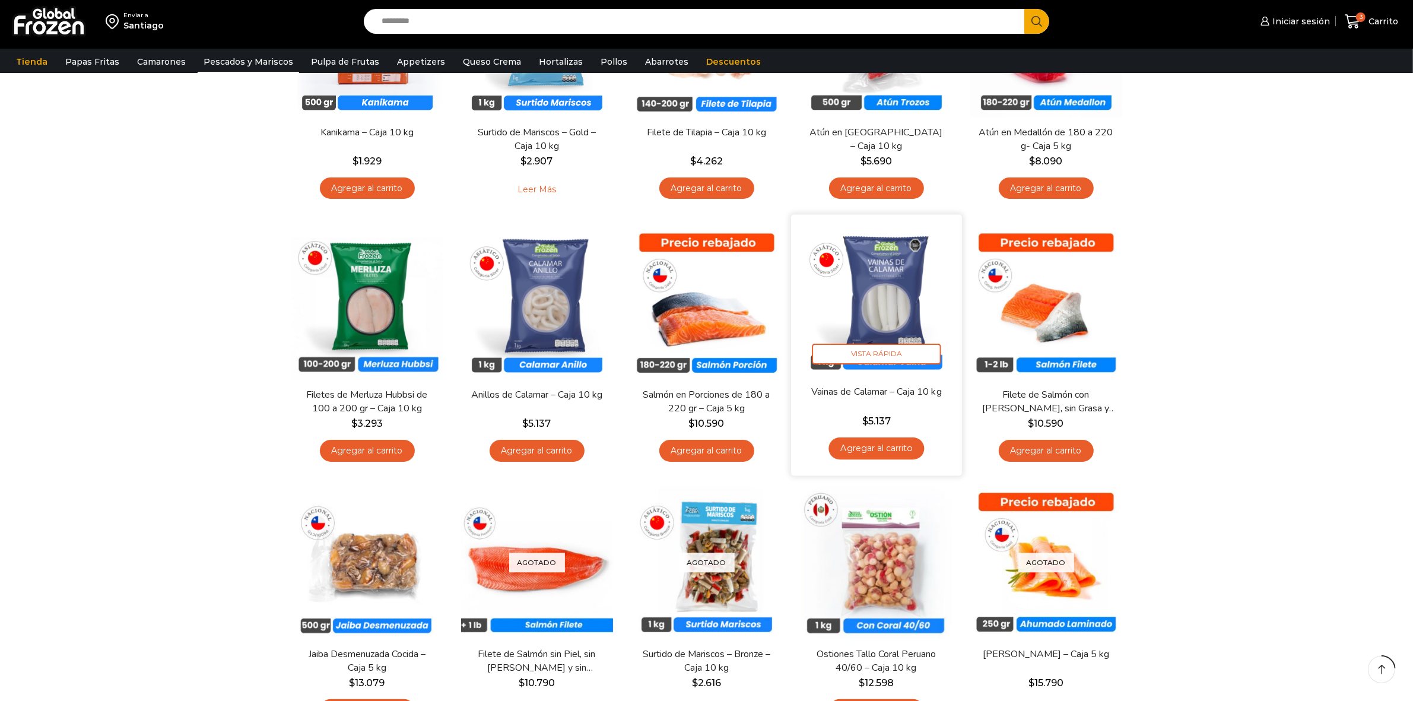
click at [900, 303] on img at bounding box center [876, 299] width 153 height 153
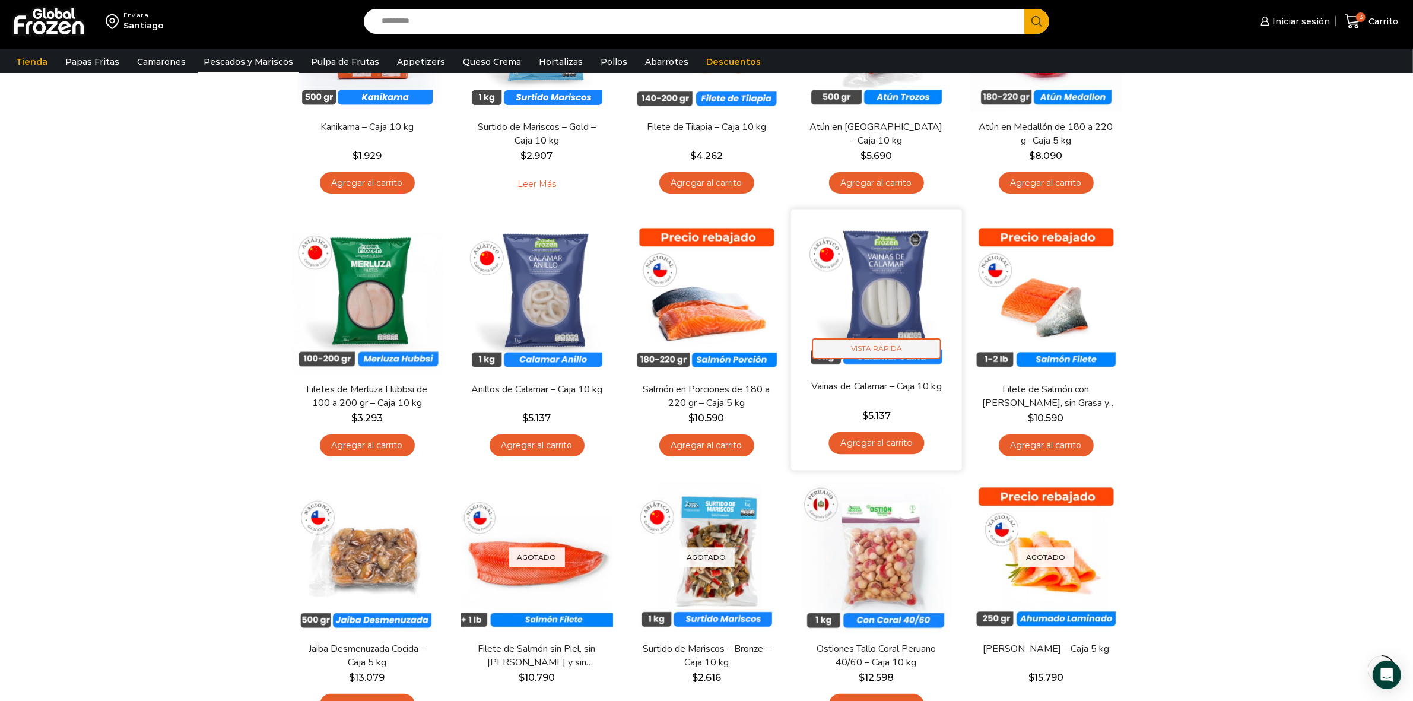
click at [869, 353] on span "Vista Rápida" at bounding box center [876, 348] width 129 height 21
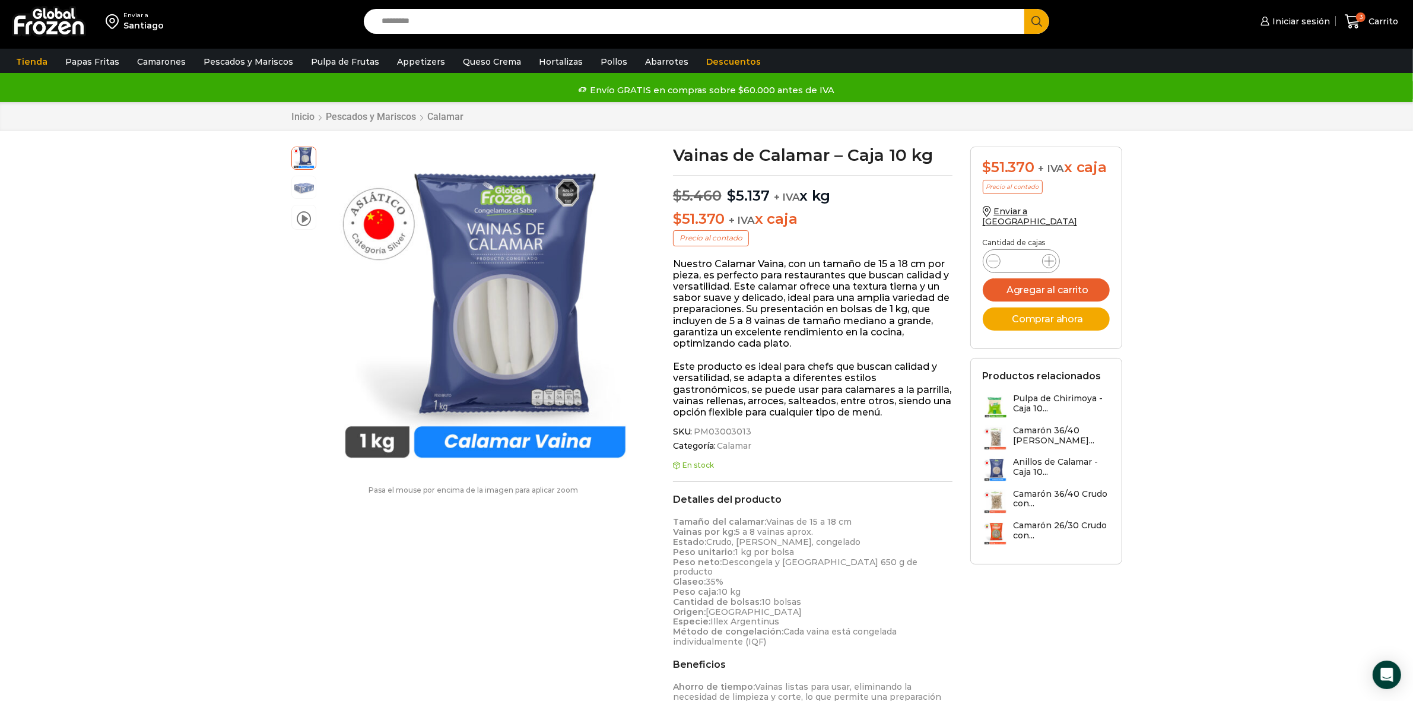
click at [1048, 256] on icon at bounding box center [1049, 260] width 9 height 9
click at [995, 256] on icon at bounding box center [993, 260] width 9 height 9
type input "*"
click at [1029, 278] on button "Agregar al carrito" at bounding box center [1046, 289] width 127 height 23
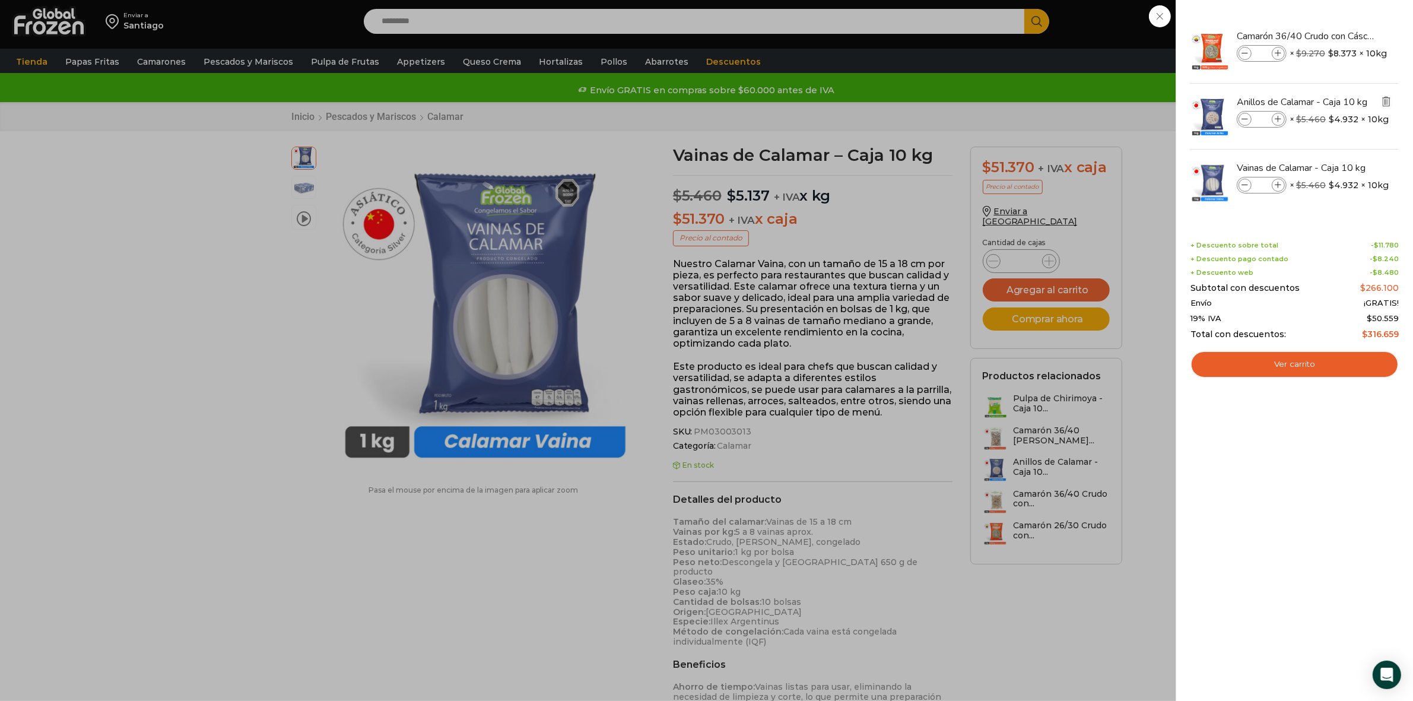
click at [1388, 105] on img "Eliminar Anillos de Calamar - Caja 10 kg del carrito" at bounding box center [1386, 101] width 11 height 11
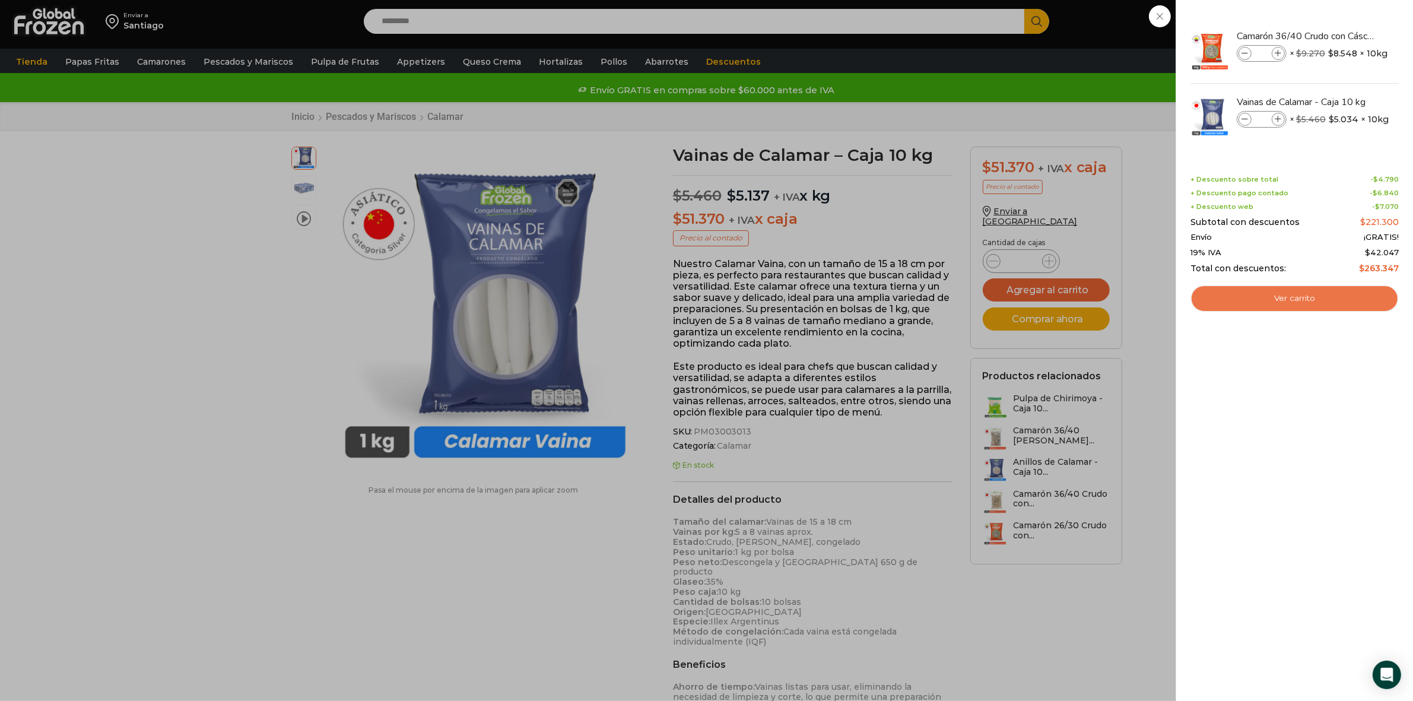
click at [1301, 294] on link "Ver carrito" at bounding box center [1295, 298] width 208 height 27
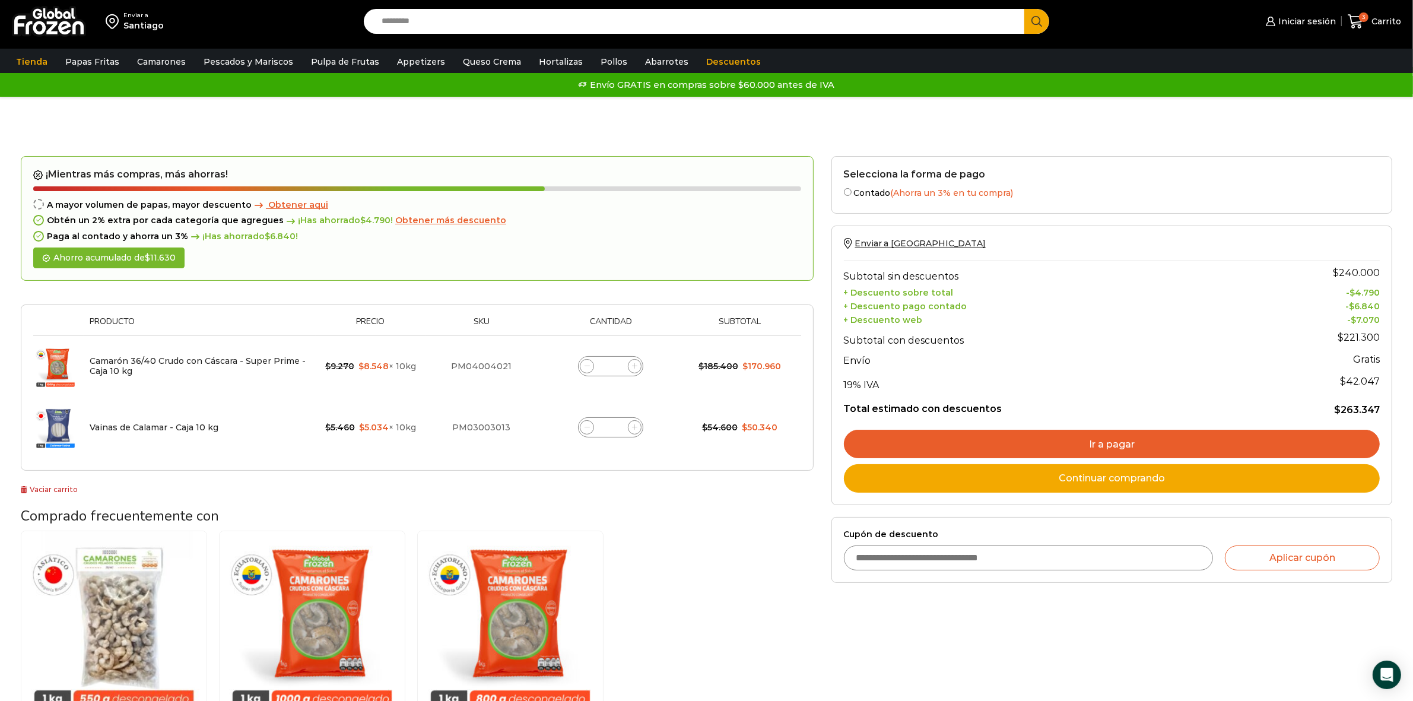
click at [911, 562] on input "Cupón de descuento" at bounding box center [1028, 557] width 369 height 25
type input "*"
click at [903, 560] on input "Cupón de descuento" at bounding box center [1028, 557] width 369 height 25
type input "********"
click at [1298, 568] on button "Aplicar cupón" at bounding box center [1302, 557] width 155 height 25
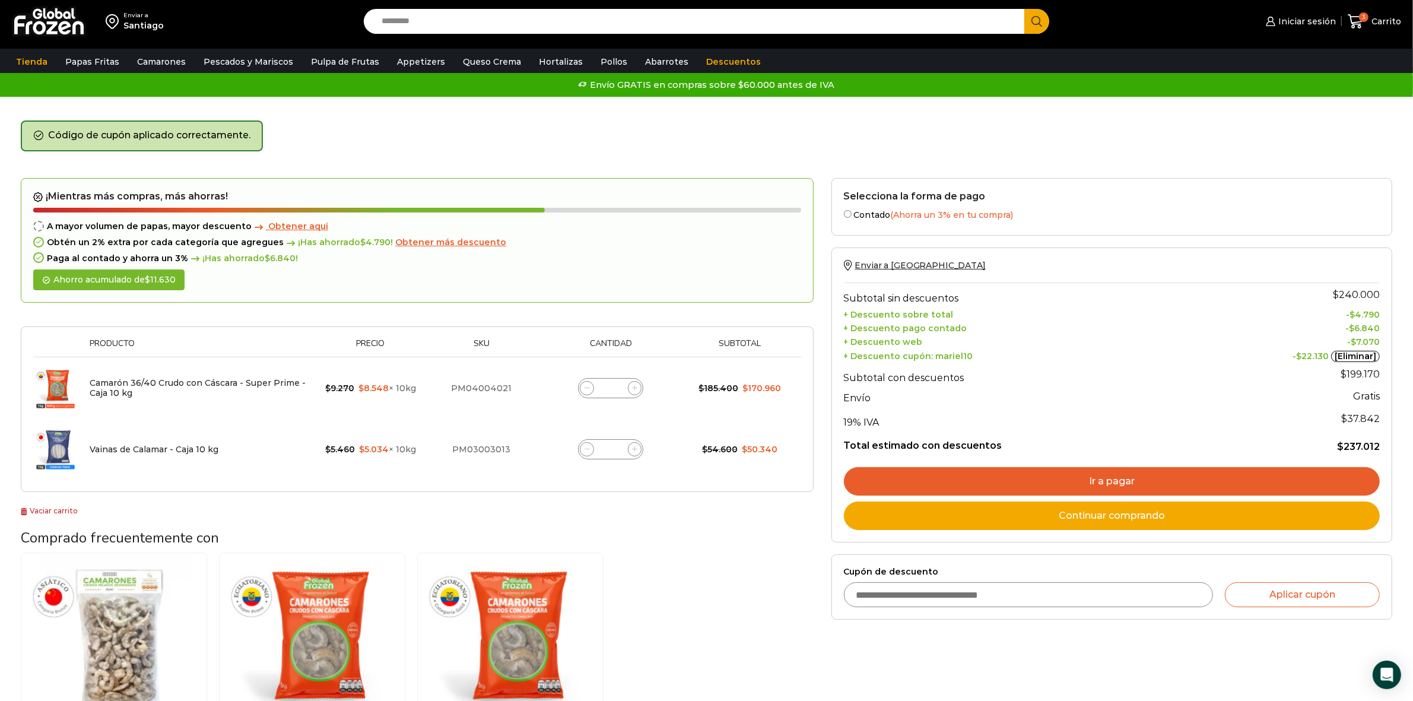
click at [995, 594] on input "Cupón de descuento" at bounding box center [1028, 594] width 369 height 25
type input "*"
click at [1086, 377] on th "Subtotal con descuentos" at bounding box center [1019, 375] width 351 height 24
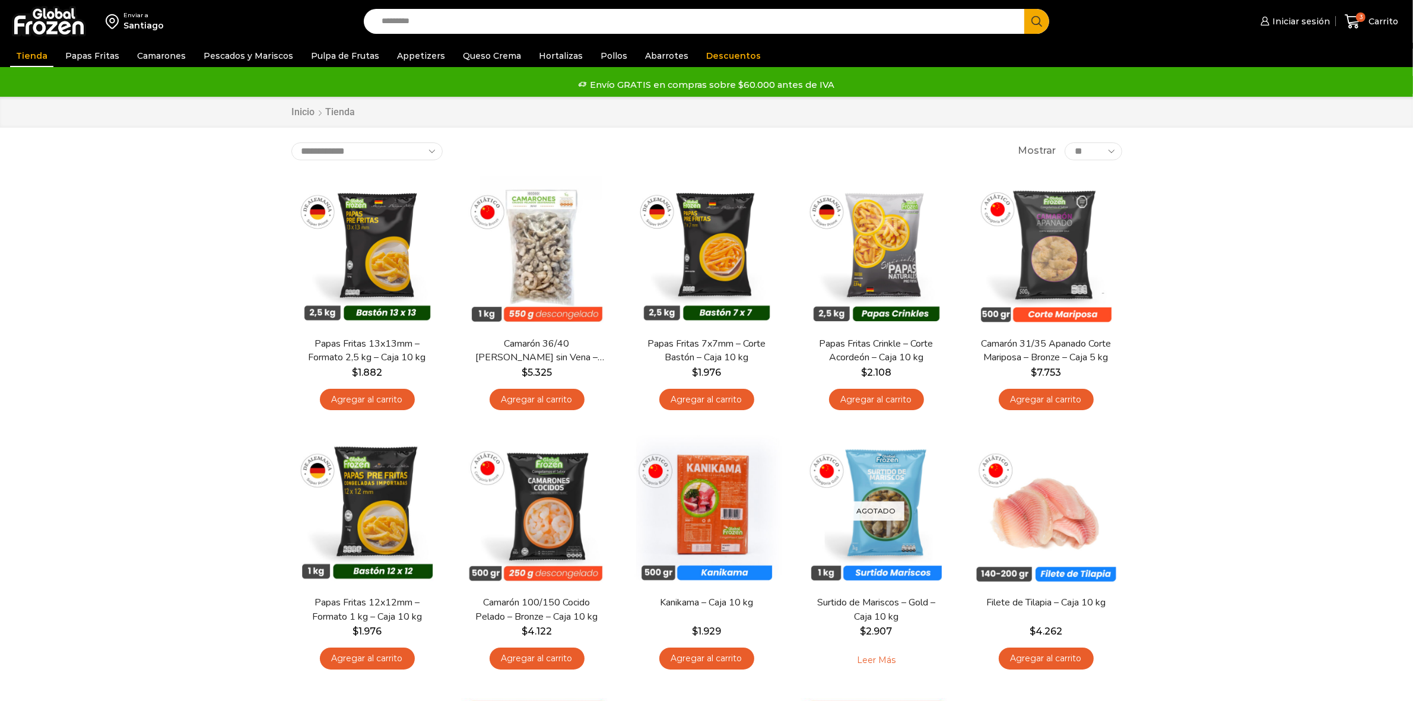
click at [478, 1] on div "Enviar a Santiago Search input Search Iniciar sesión *" at bounding box center [706, 21] width 1407 height 43
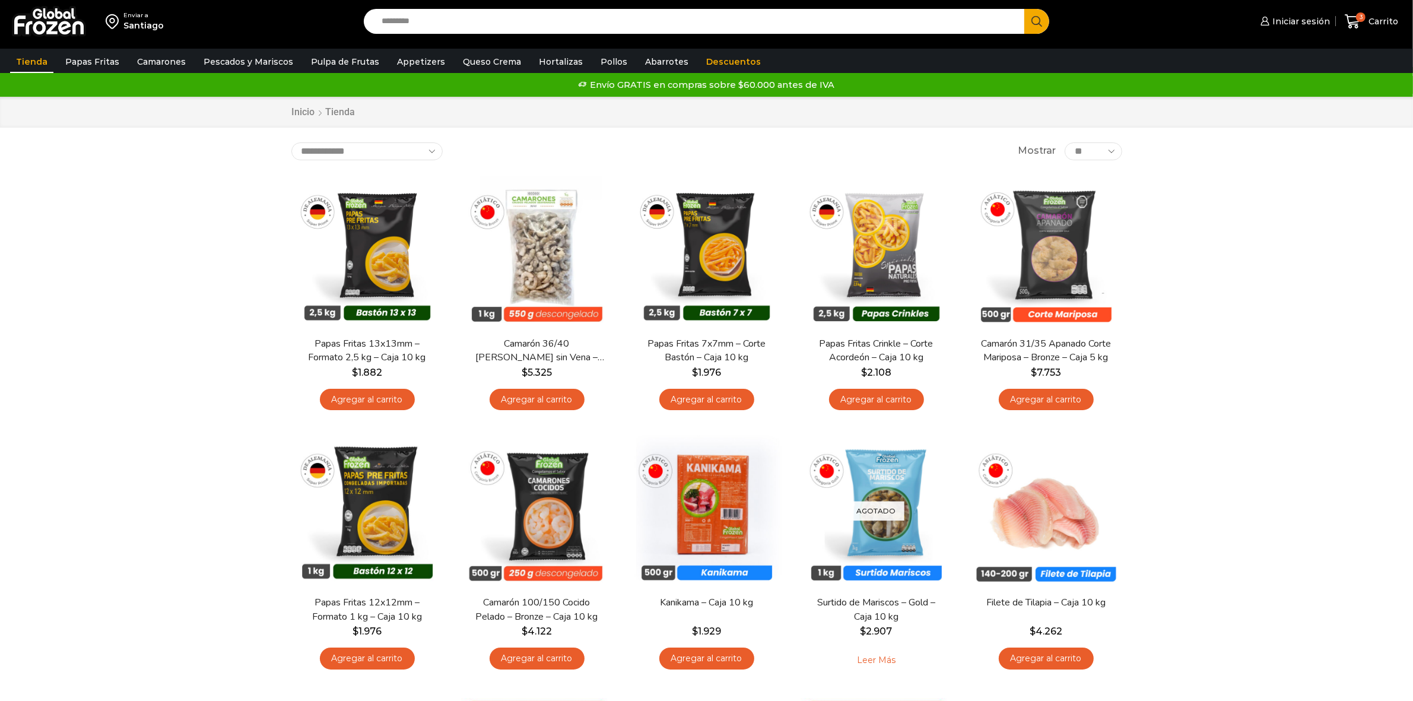
click at [475, 16] on input "Search input" at bounding box center [697, 21] width 643 height 25
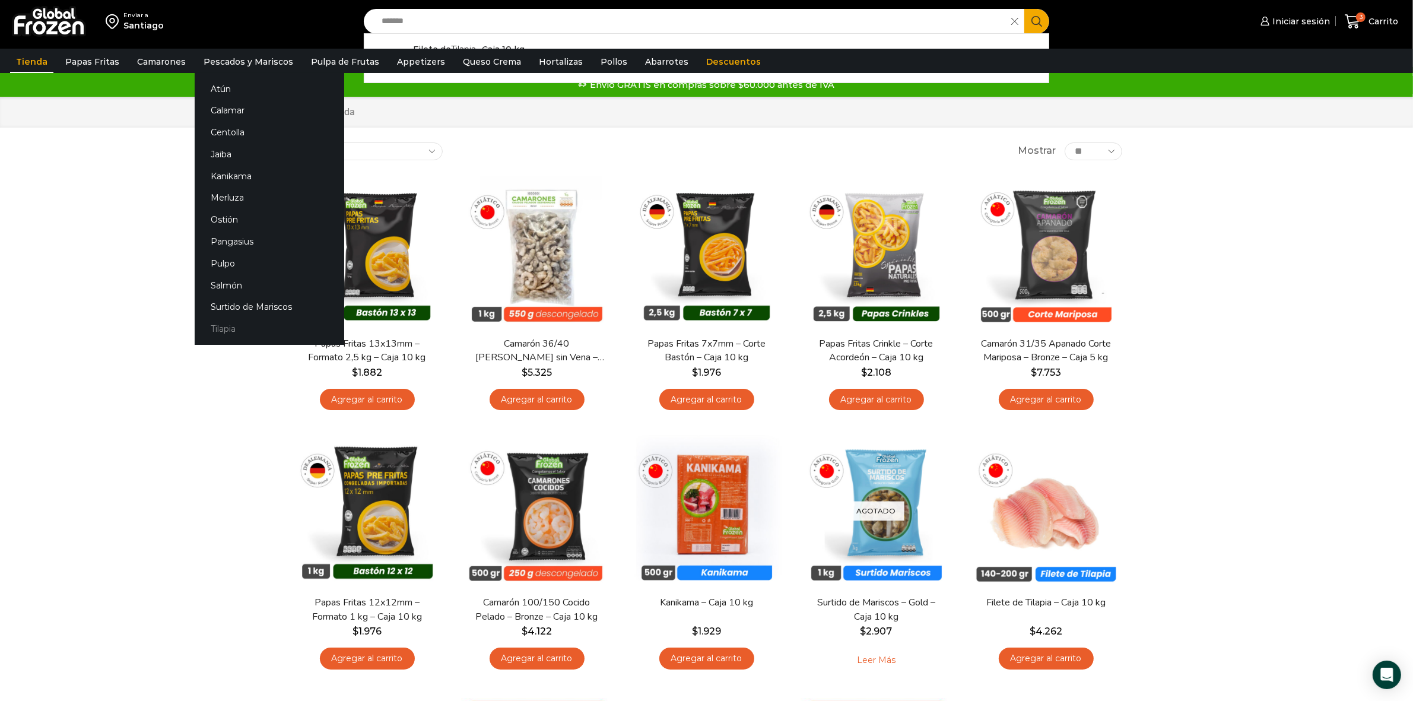
type input "*******"
click at [227, 331] on link "Tilapia" at bounding box center [270, 329] width 150 height 22
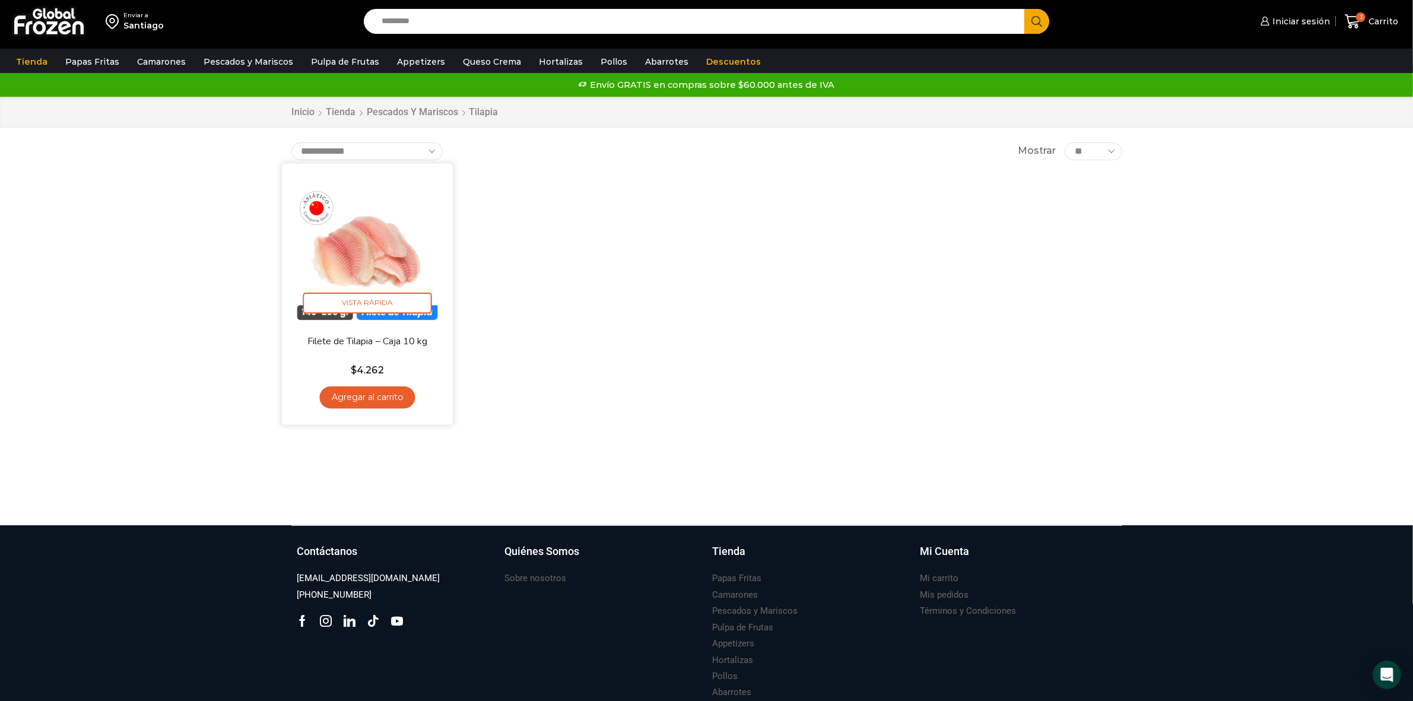
click at [393, 265] on img at bounding box center [367, 248] width 153 height 153
